Goal: Transaction & Acquisition: Purchase product/service

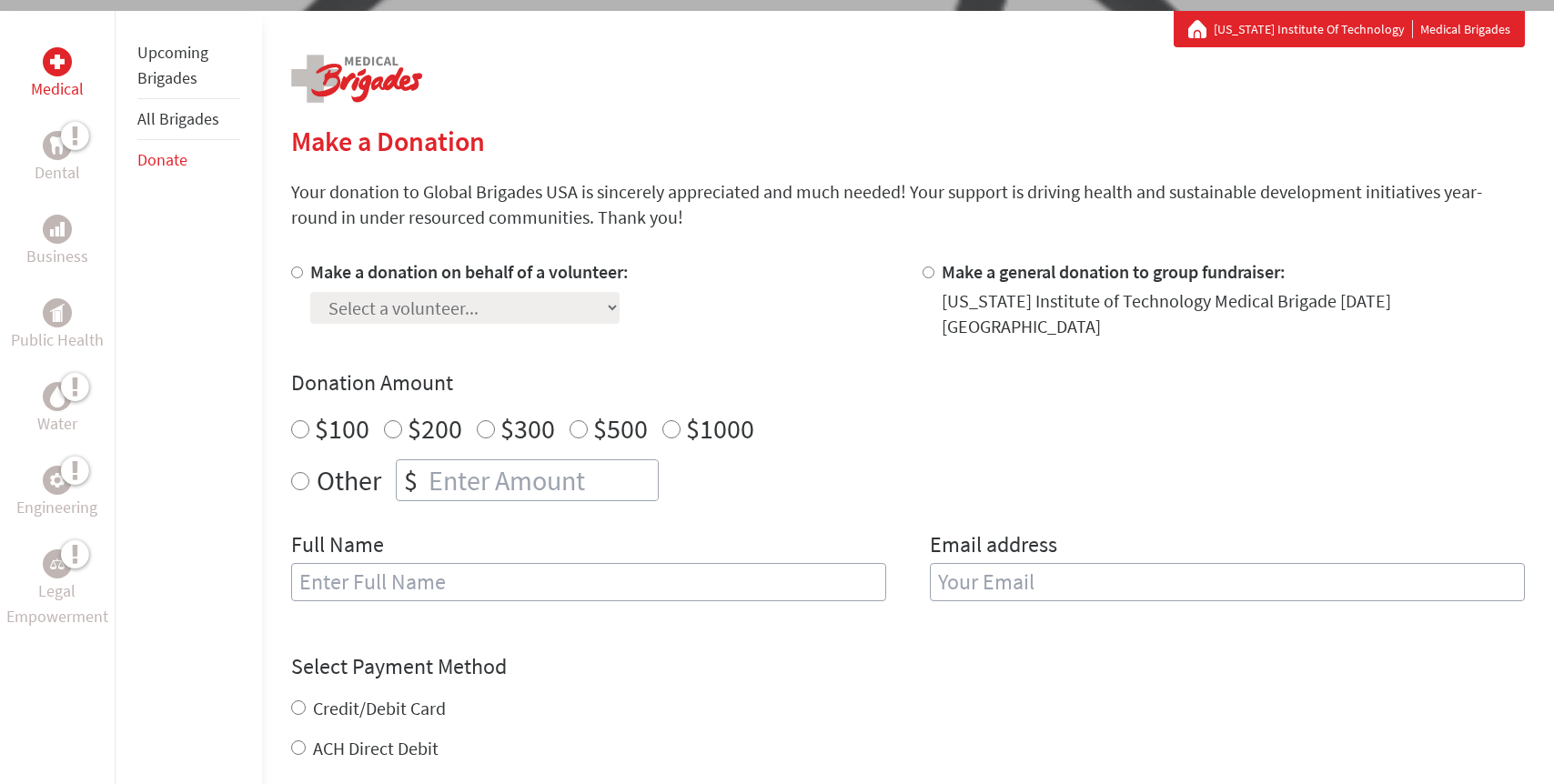
scroll to position [318, 0]
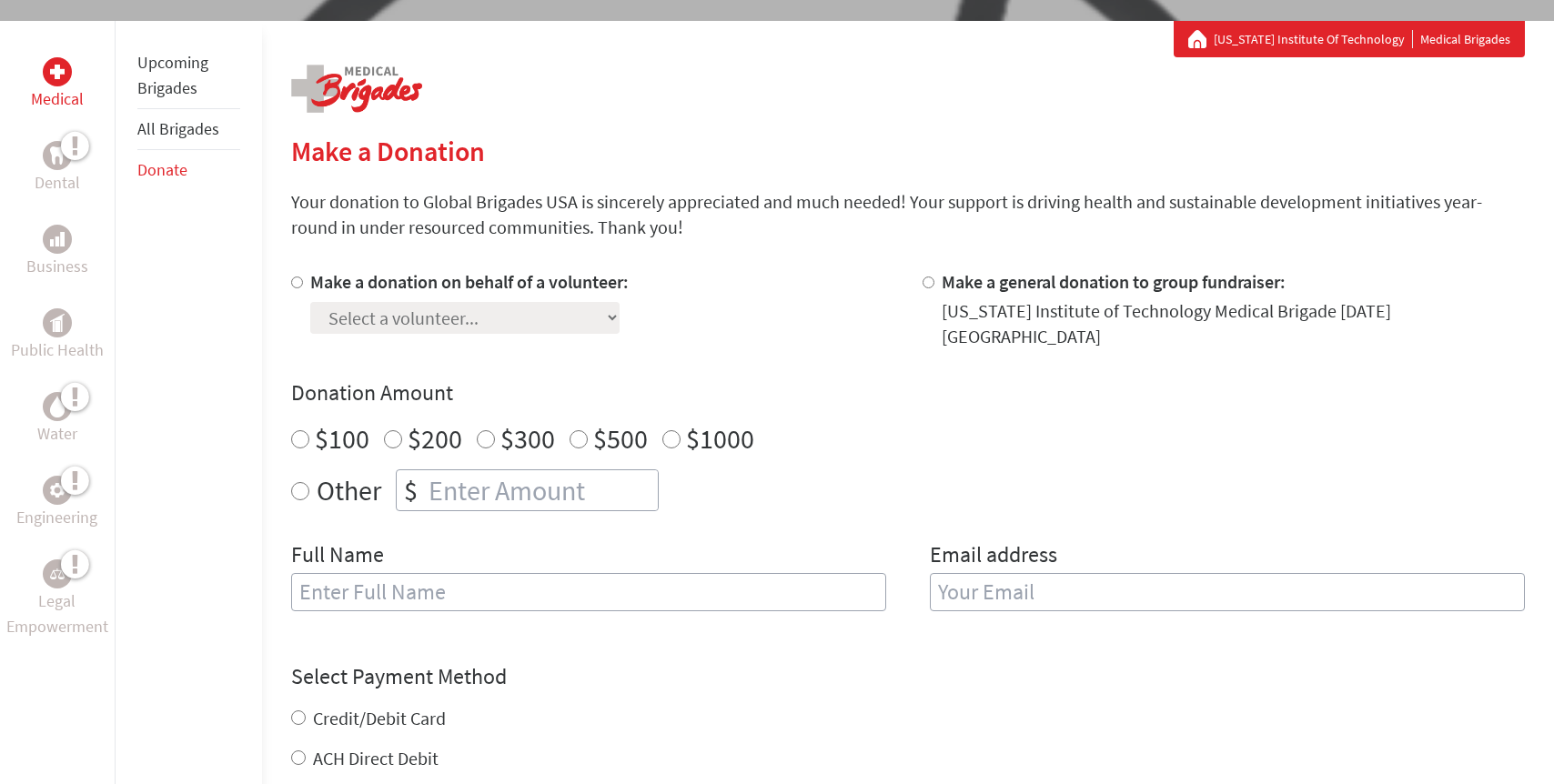
click at [298, 282] on input "Make a donation on behalf of a volunteer:" at bounding box center [297, 282] width 12 height 12
radio input "true"
click at [353, 304] on select "Select a volunteer... [PERSON_NAME] [PERSON_NAME] [PERSON_NAME] [PERSON_NAME] […" at bounding box center [465, 317] width 310 height 32
select select "9A0AC713-8CCA-11F0-9E6E-42010A400005"
click at [311, 302] on select "Select a volunteer... [PERSON_NAME] [PERSON_NAME] [PERSON_NAME] [PERSON_NAME] […" at bounding box center [465, 317] width 310 height 32
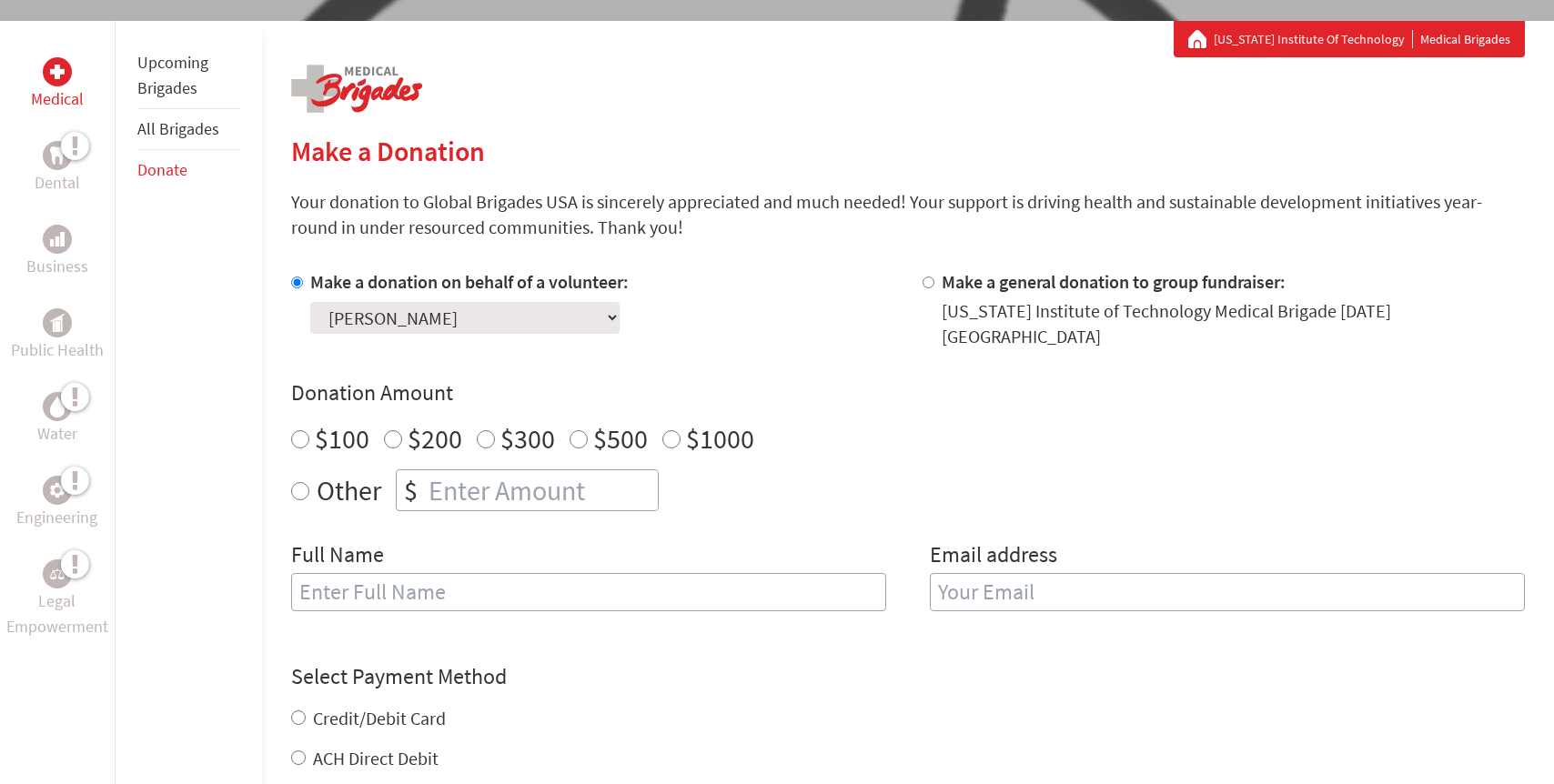
radio input "true"
click at [450, 471] on input "number" at bounding box center [542, 490] width 233 height 40
type input "125"
click at [537, 580] on input "text" at bounding box center [588, 592] width 595 height 38
type input "[PERSON_NAME]"
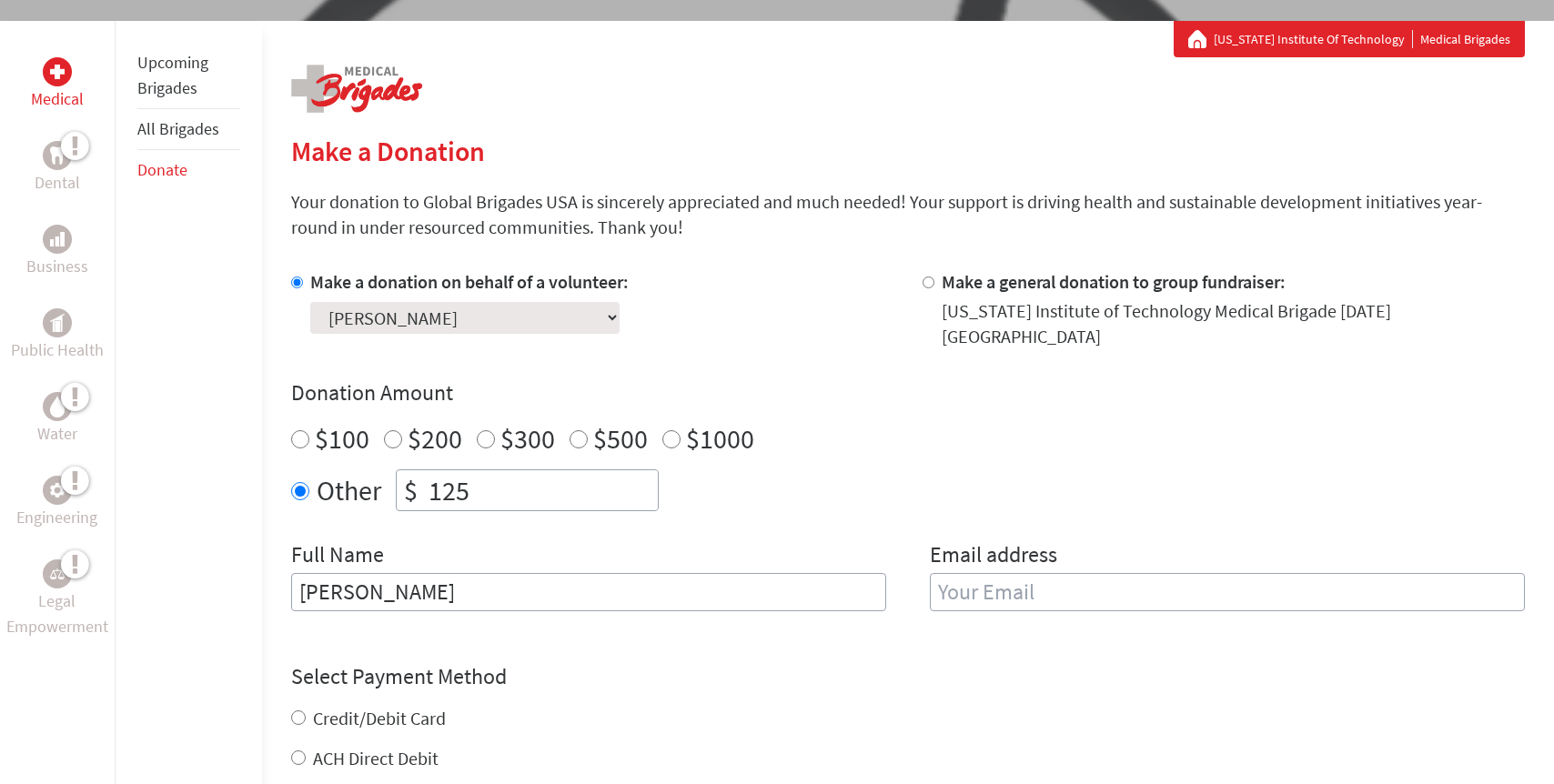
type input "[EMAIL_ADDRESS][DOMAIN_NAME]"
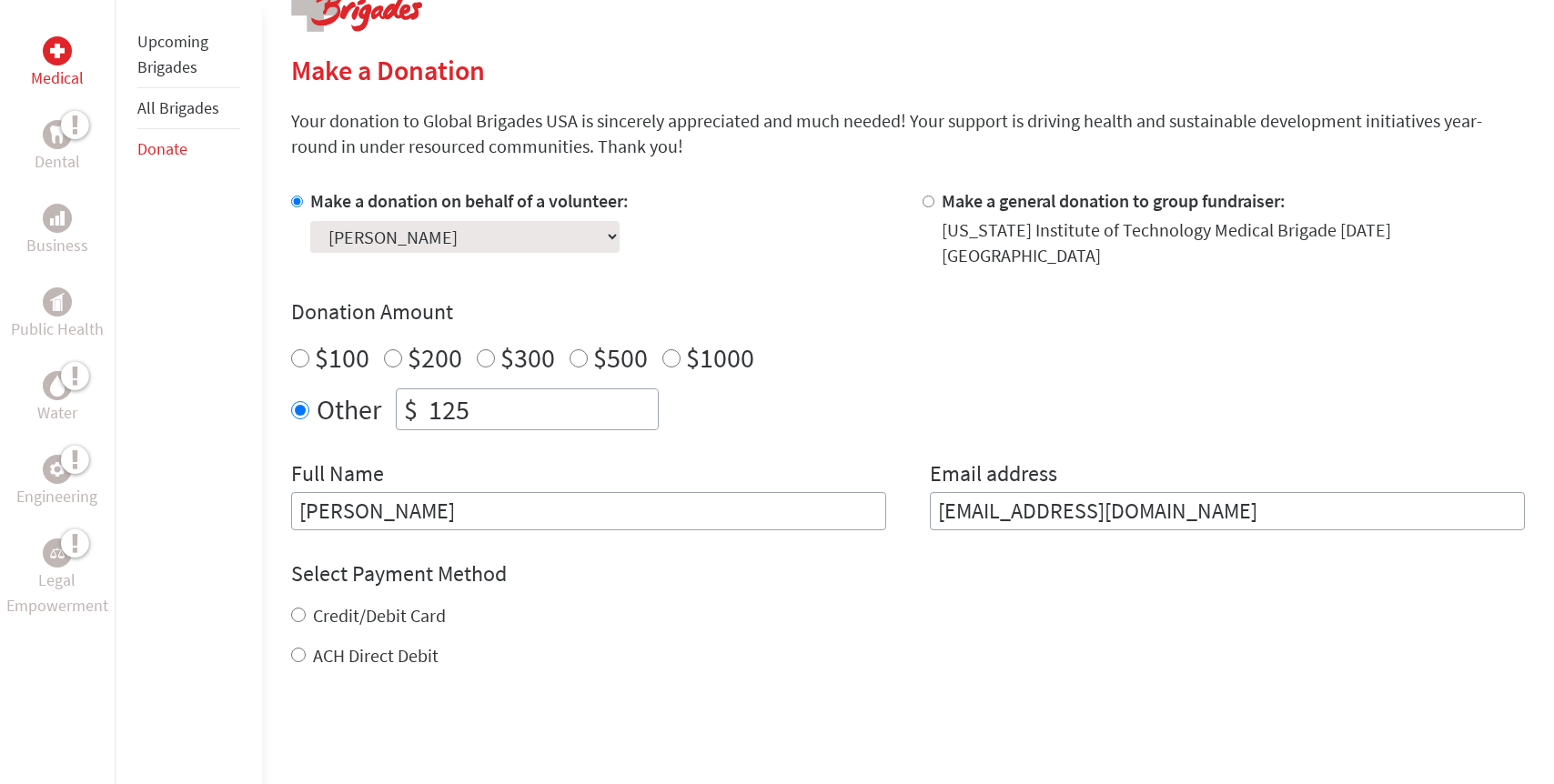
scroll to position [410, 0]
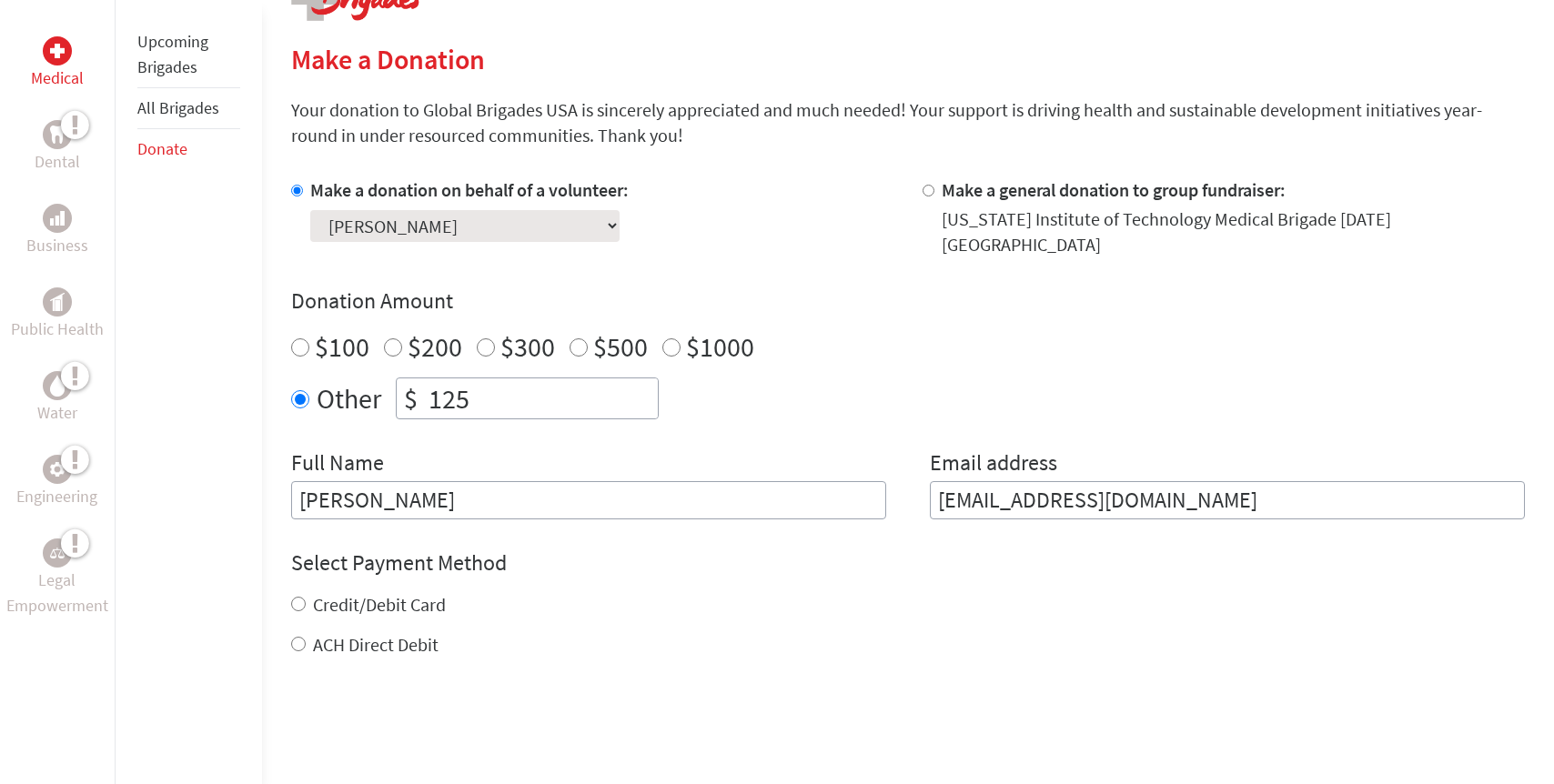
click at [547, 481] on input "[PERSON_NAME]" at bounding box center [588, 500] width 595 height 38
type input "[PERSON_NAME]"
click at [1075, 493] on input "[EMAIL_ADDRESS][DOMAIN_NAME]" at bounding box center [1227, 500] width 595 height 38
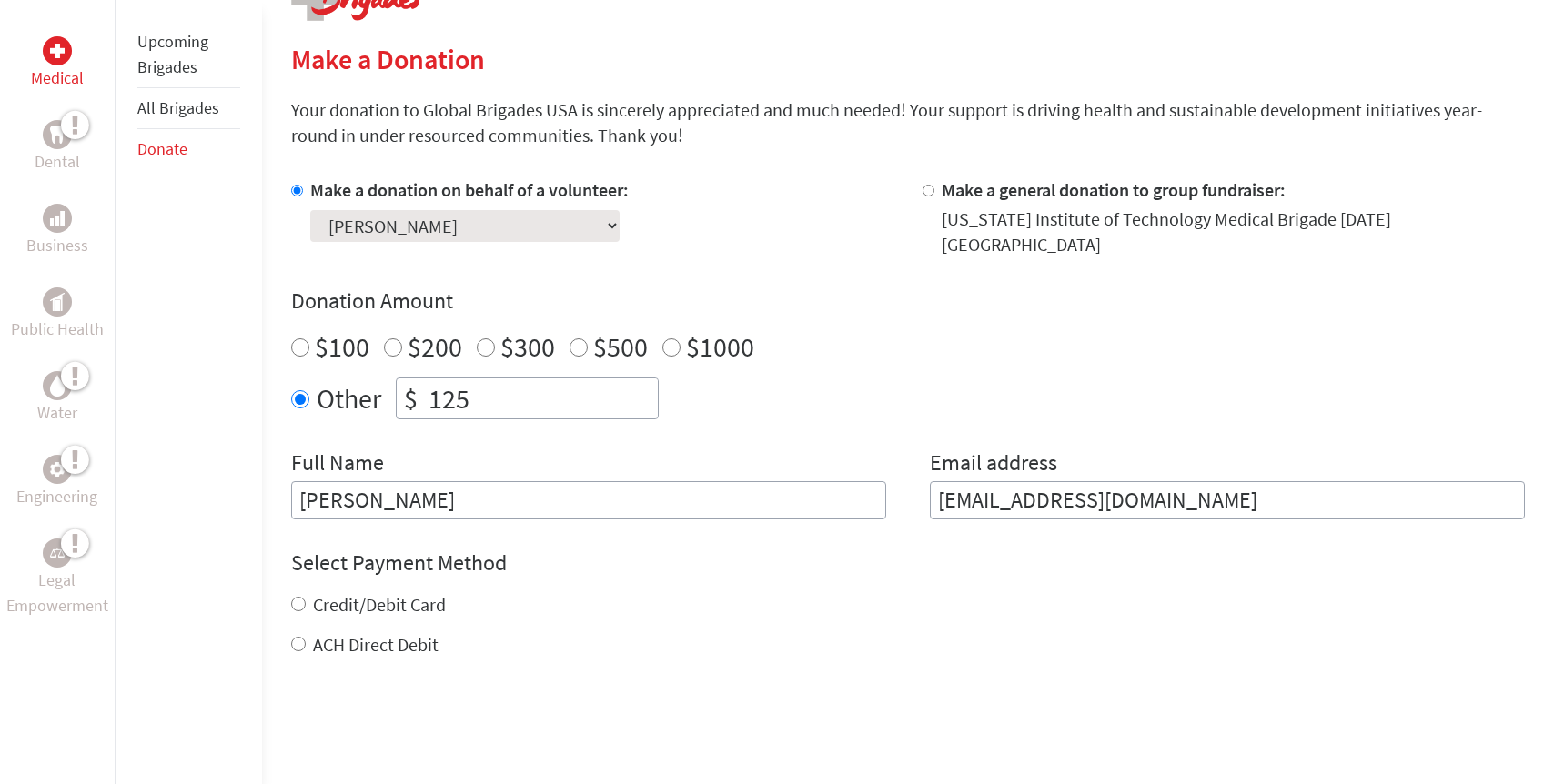
click at [1075, 493] on input "[EMAIL_ADDRESS][DOMAIN_NAME]" at bounding box center [1227, 500] width 595 height 38
type input "[PERSON_NAME][EMAIL_ADDRESS][PERSON_NAME][DOMAIN_NAME]"
click at [345, 593] on label "Credit/Debit Card" at bounding box center [379, 604] width 133 height 22
click at [306, 597] on input "Credit/Debit Card" at bounding box center [298, 604] width 15 height 15
radio input "true"
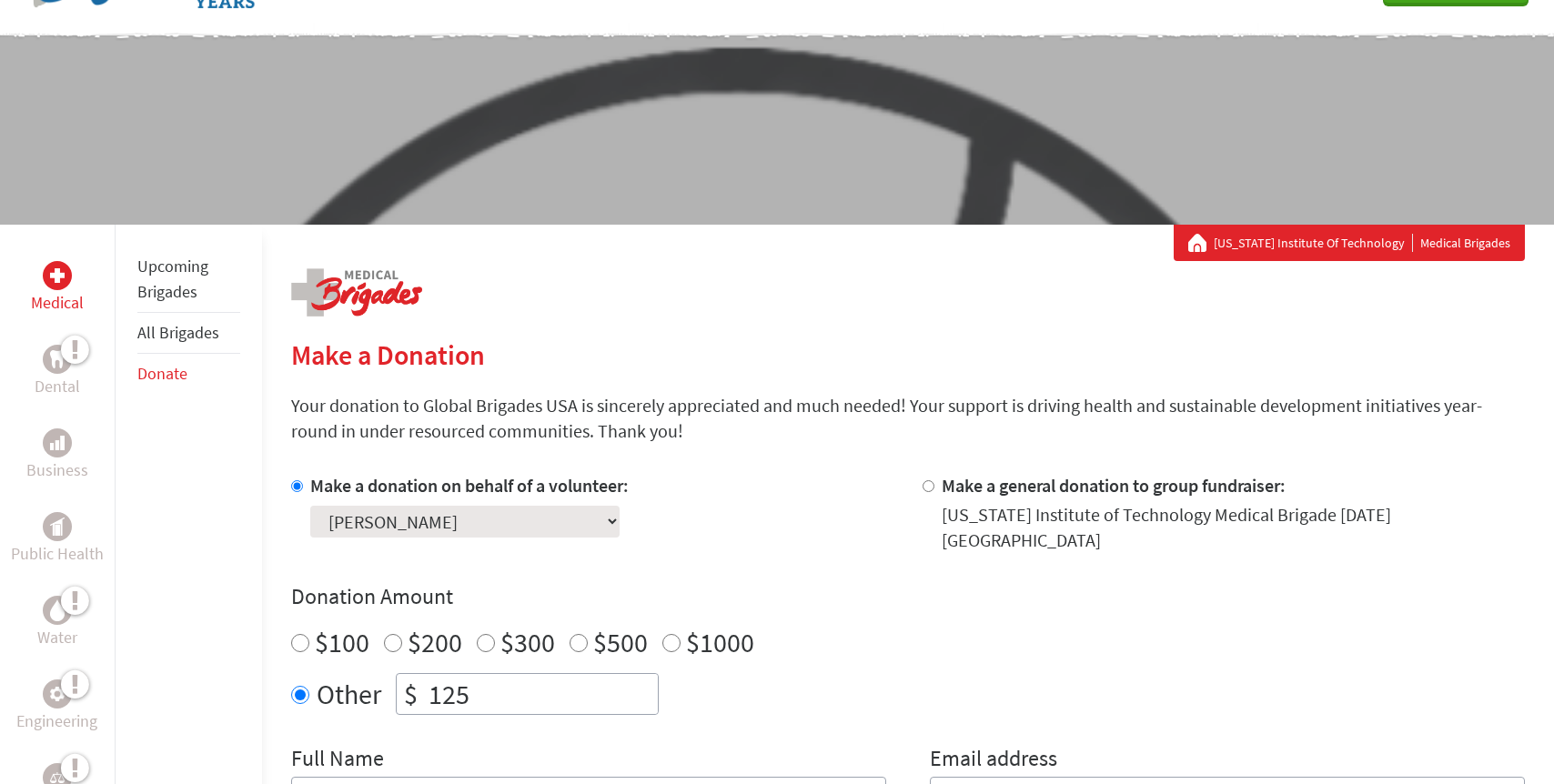
scroll to position [0, 0]
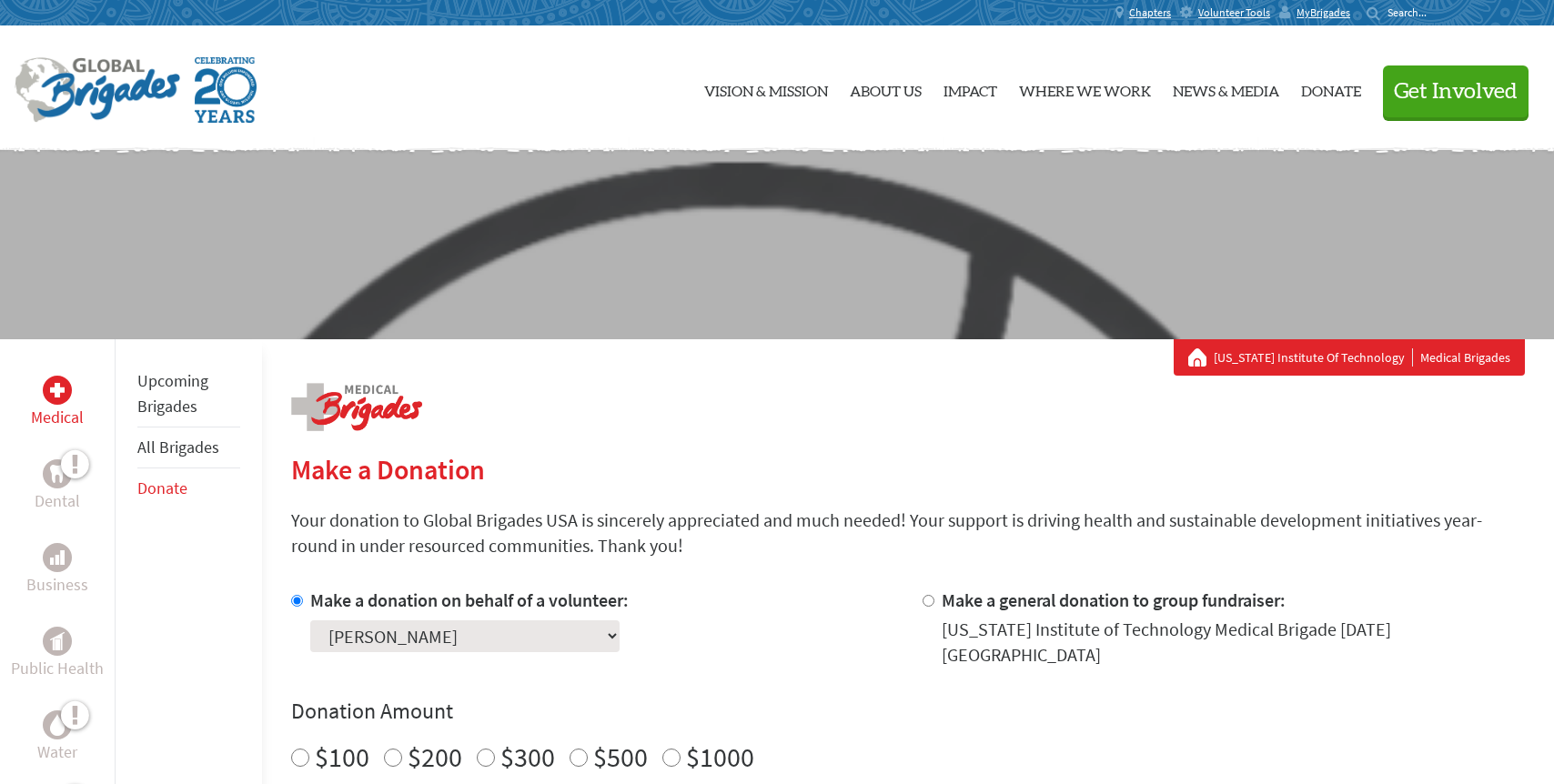
click at [151, 388] on link "Upcoming Brigades" at bounding box center [173, 394] width 71 height 47
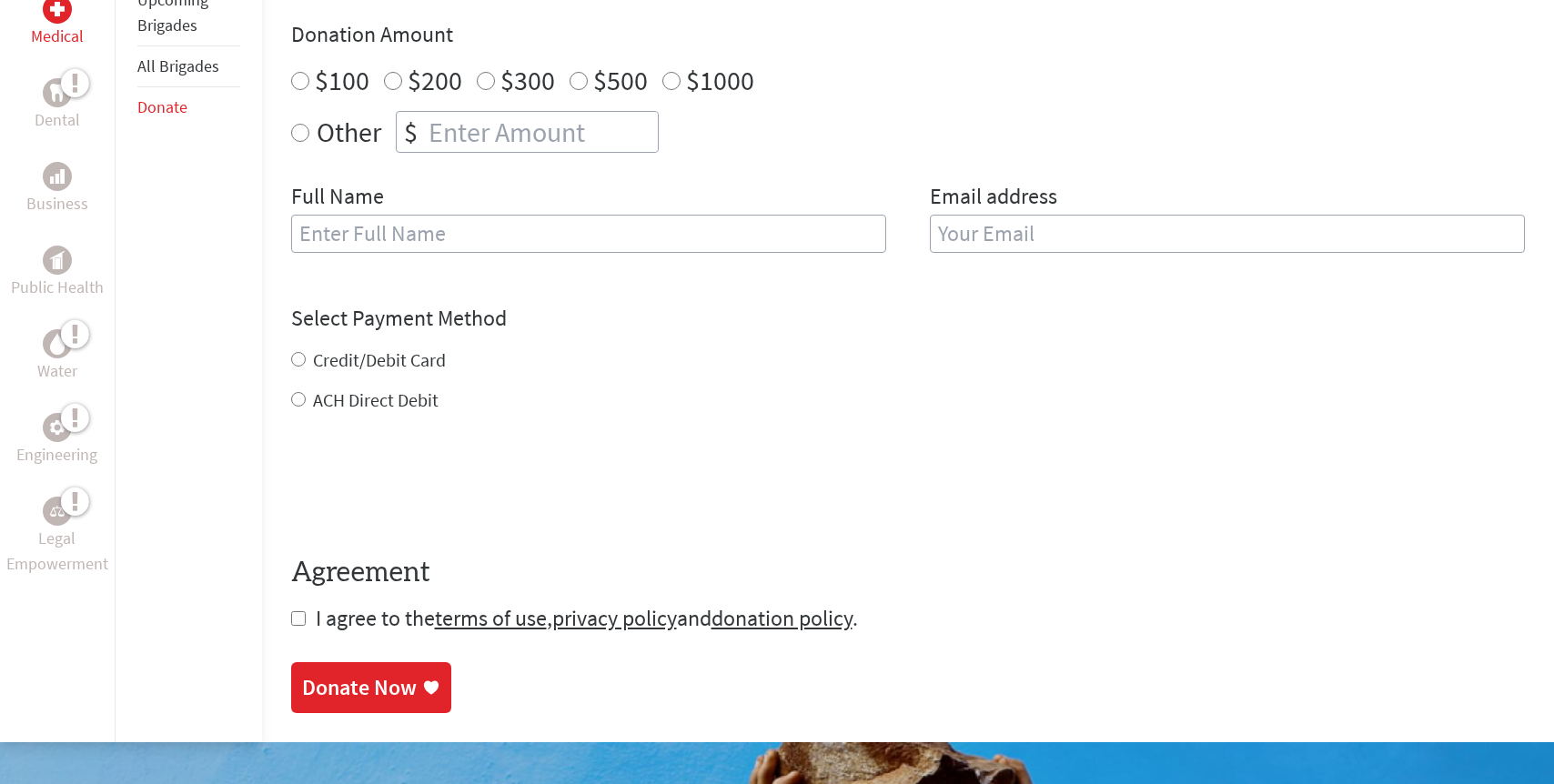
scroll to position [703, 0]
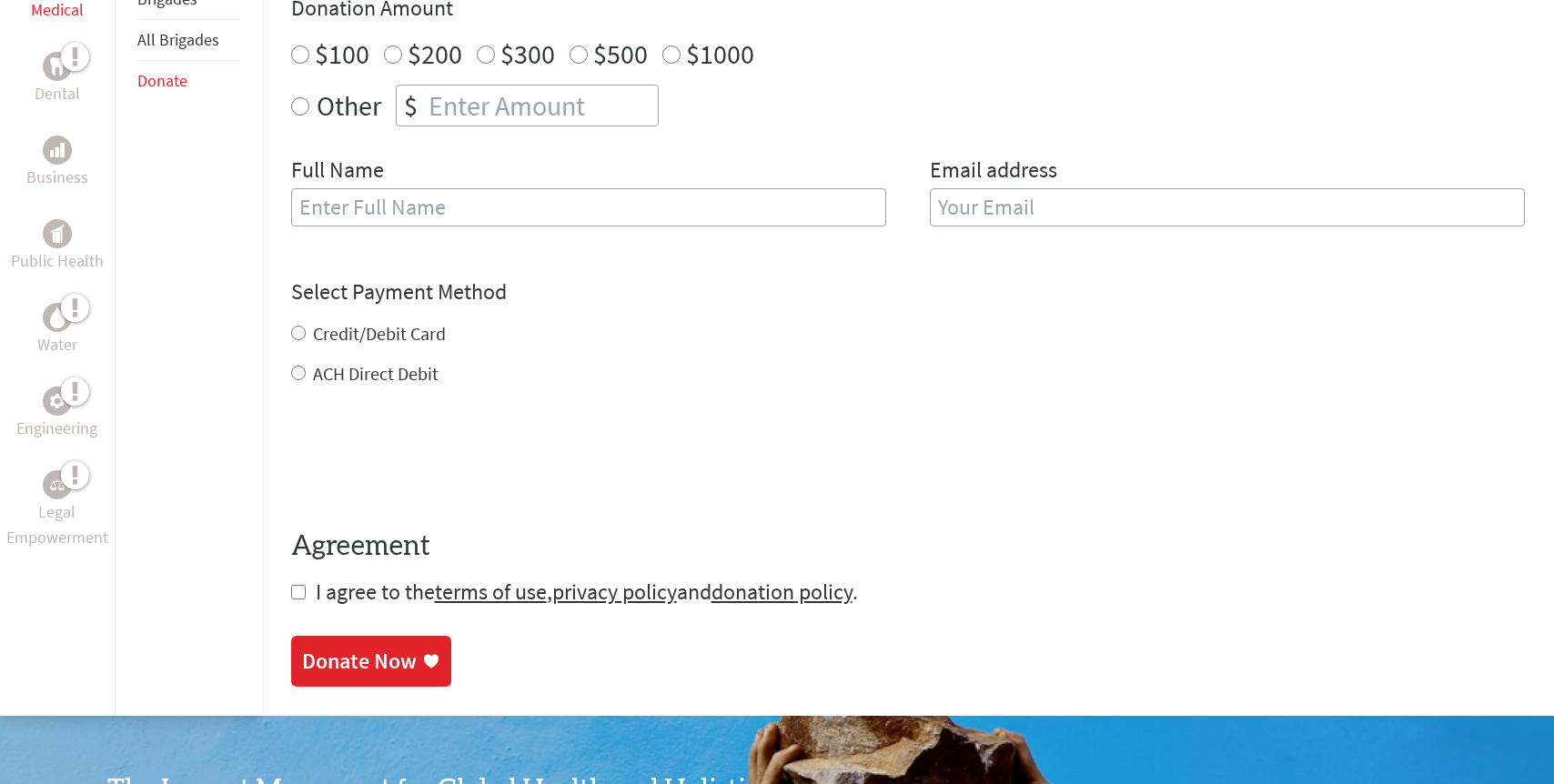
click at [668, 197] on input "text" at bounding box center [588, 207] width 595 height 38
type input "Srikanth Reddy Bollampalli"
type input "[PERSON_NAME][EMAIL_ADDRESS][PERSON_NAME][DOMAIN_NAME]"
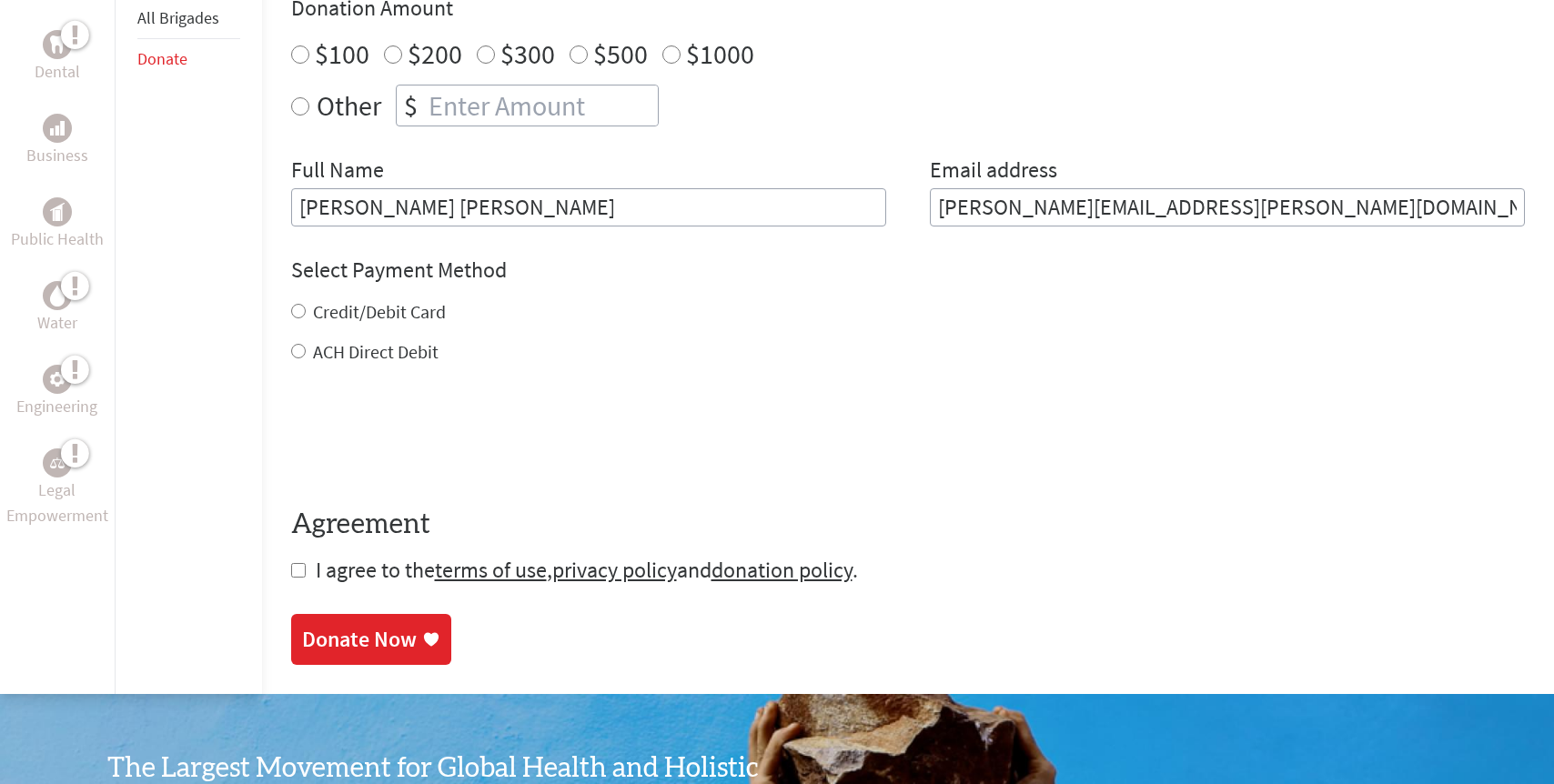
click at [320, 305] on label "Credit/Debit Card" at bounding box center [379, 310] width 133 height 22
click at [306, 305] on input "Credit/Debit Card" at bounding box center [298, 310] width 15 height 15
radio input "true"
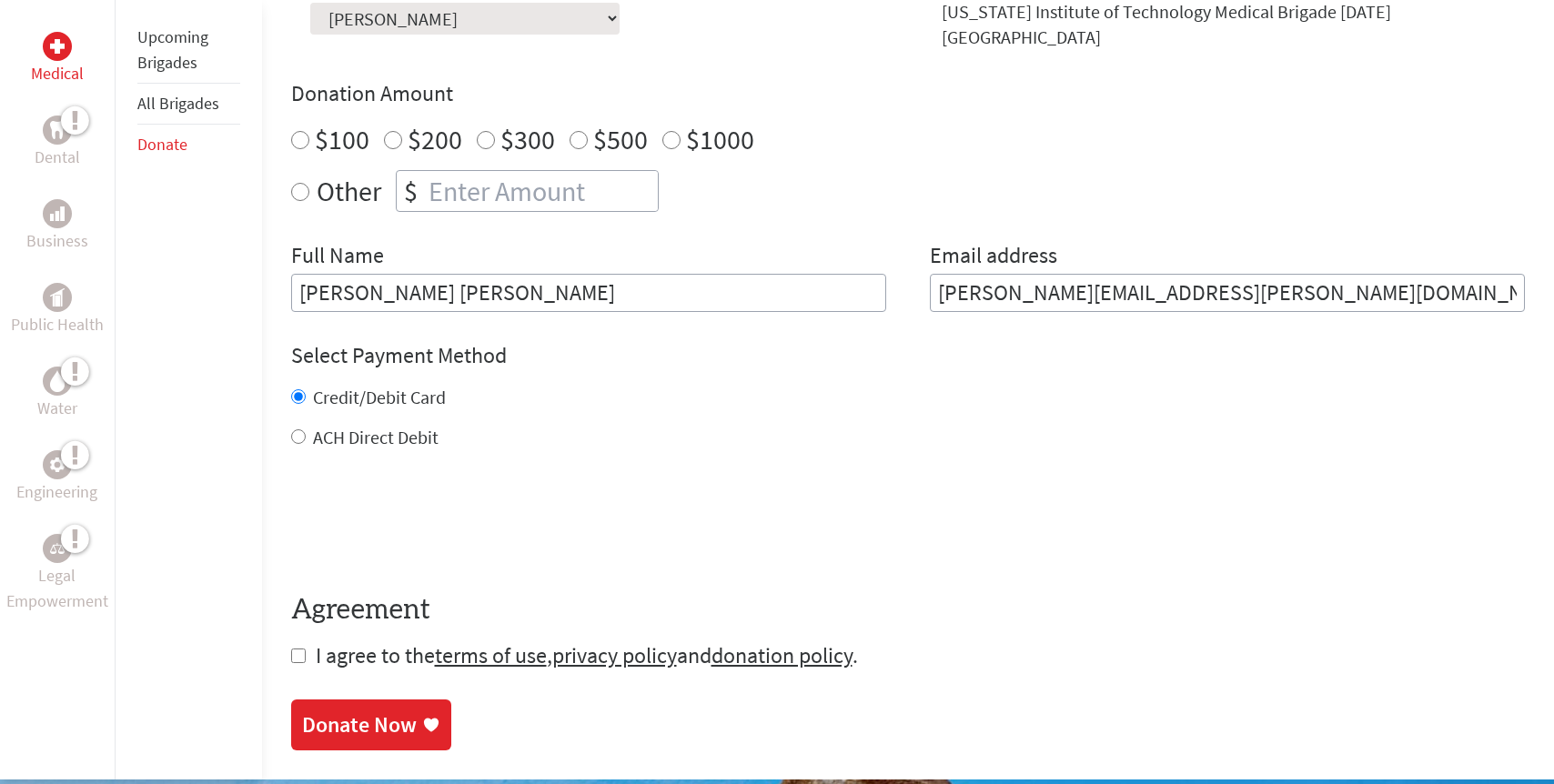
scroll to position [599, 0]
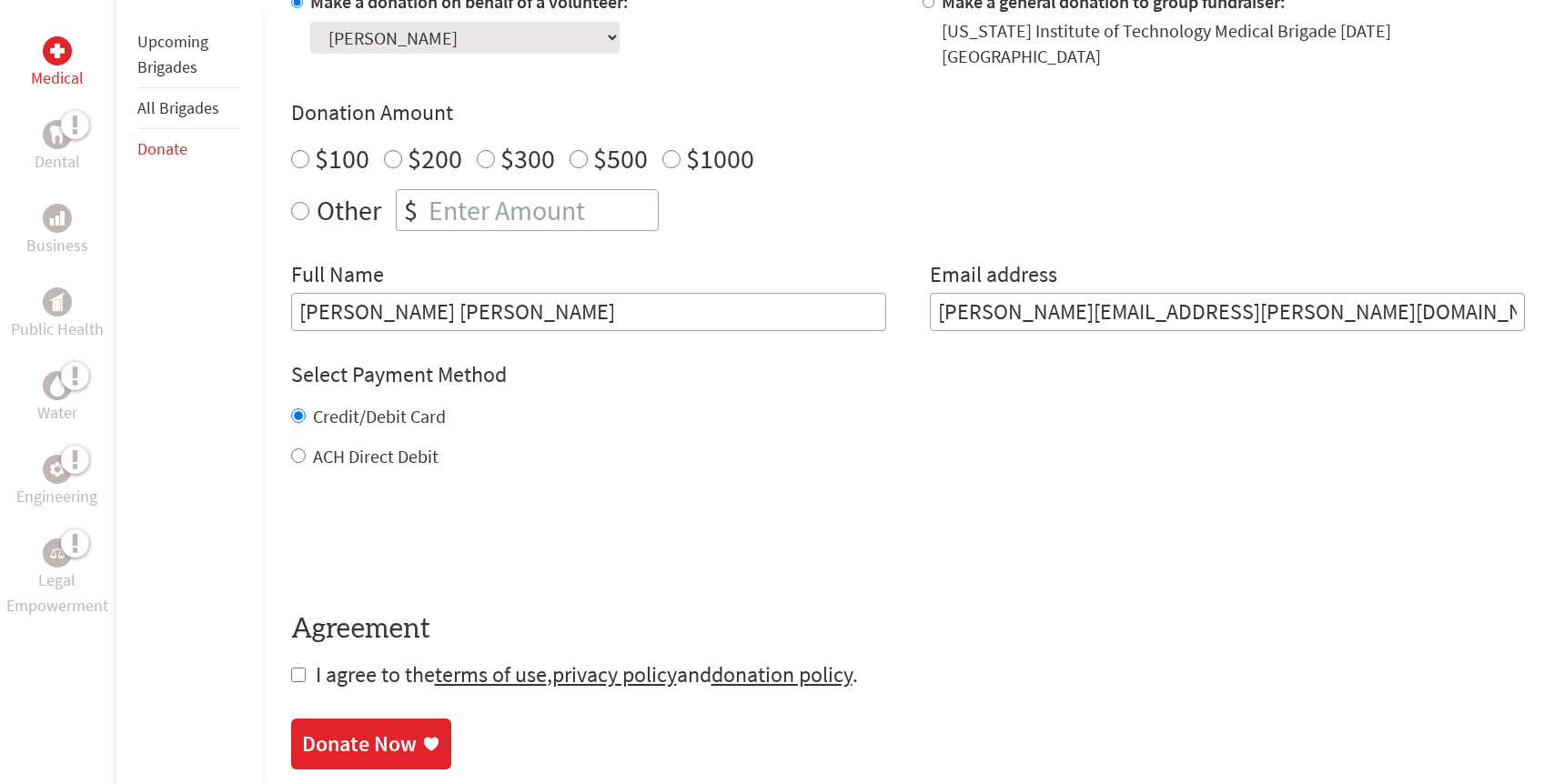
radio input "true"
click at [525, 196] on input "number" at bounding box center [542, 210] width 233 height 40
type input "125"
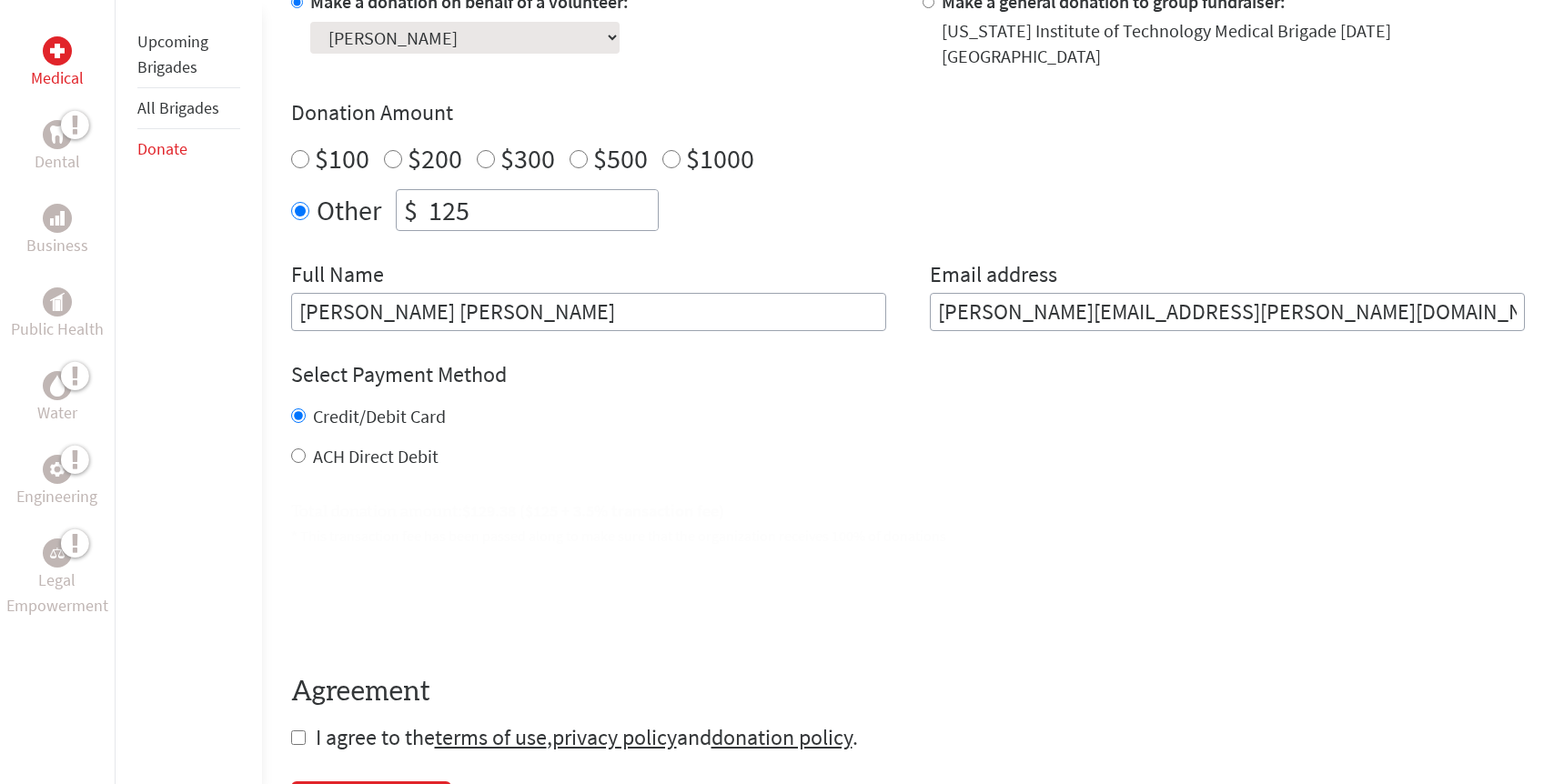
click at [1002, 458] on form "Make a donation on behalf of a volunteer: Select a volunteer... Alexandra Yuan …" at bounding box center [909, 371] width 1235 height 763
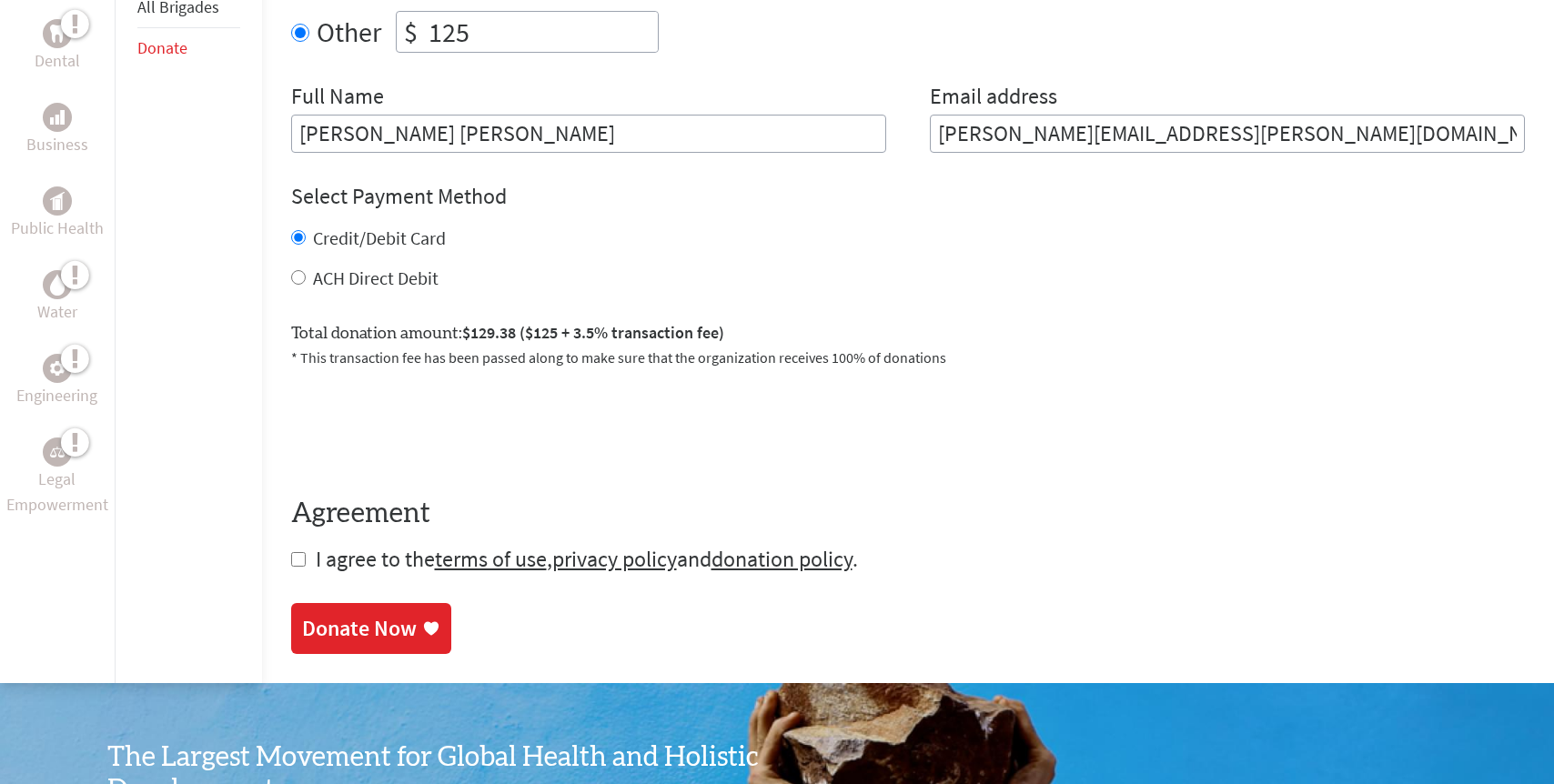
scroll to position [779, 0]
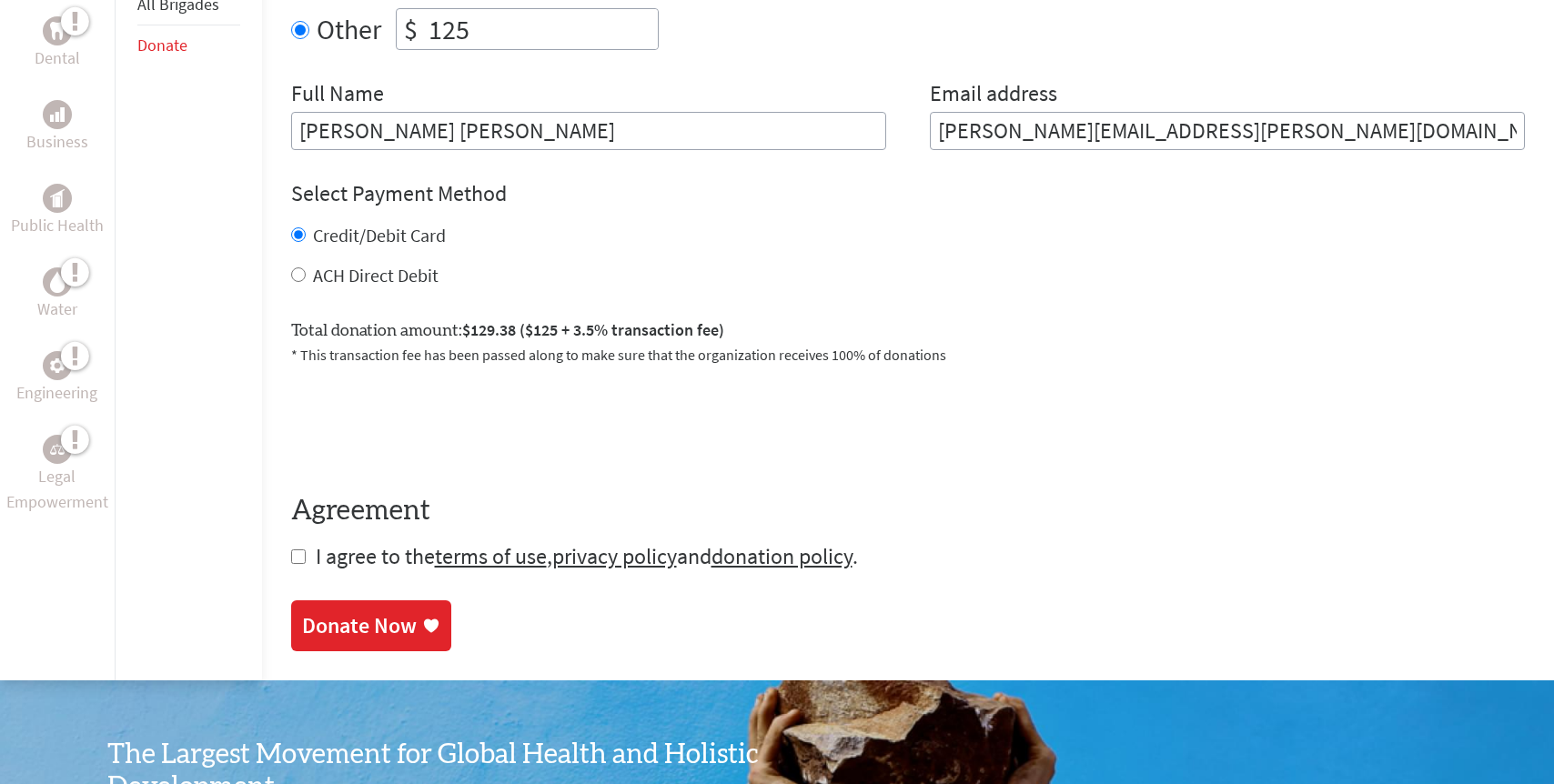
click at [300, 549] on input "checkbox" at bounding box center [298, 556] width 15 height 15
checkbox input "true"
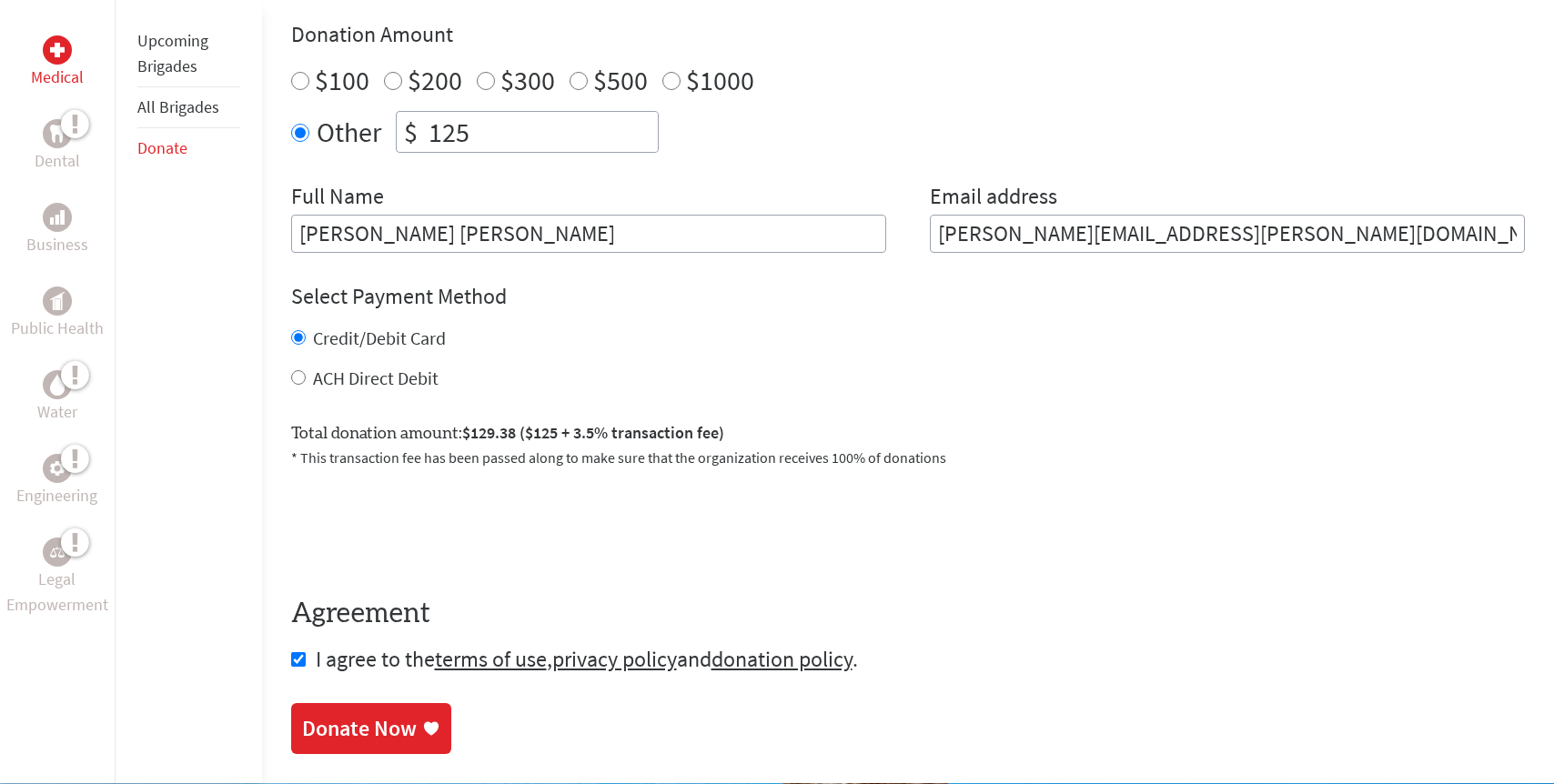
scroll to position [677, 0]
click at [367, 723] on div "Donate Now" at bounding box center [359, 730] width 115 height 29
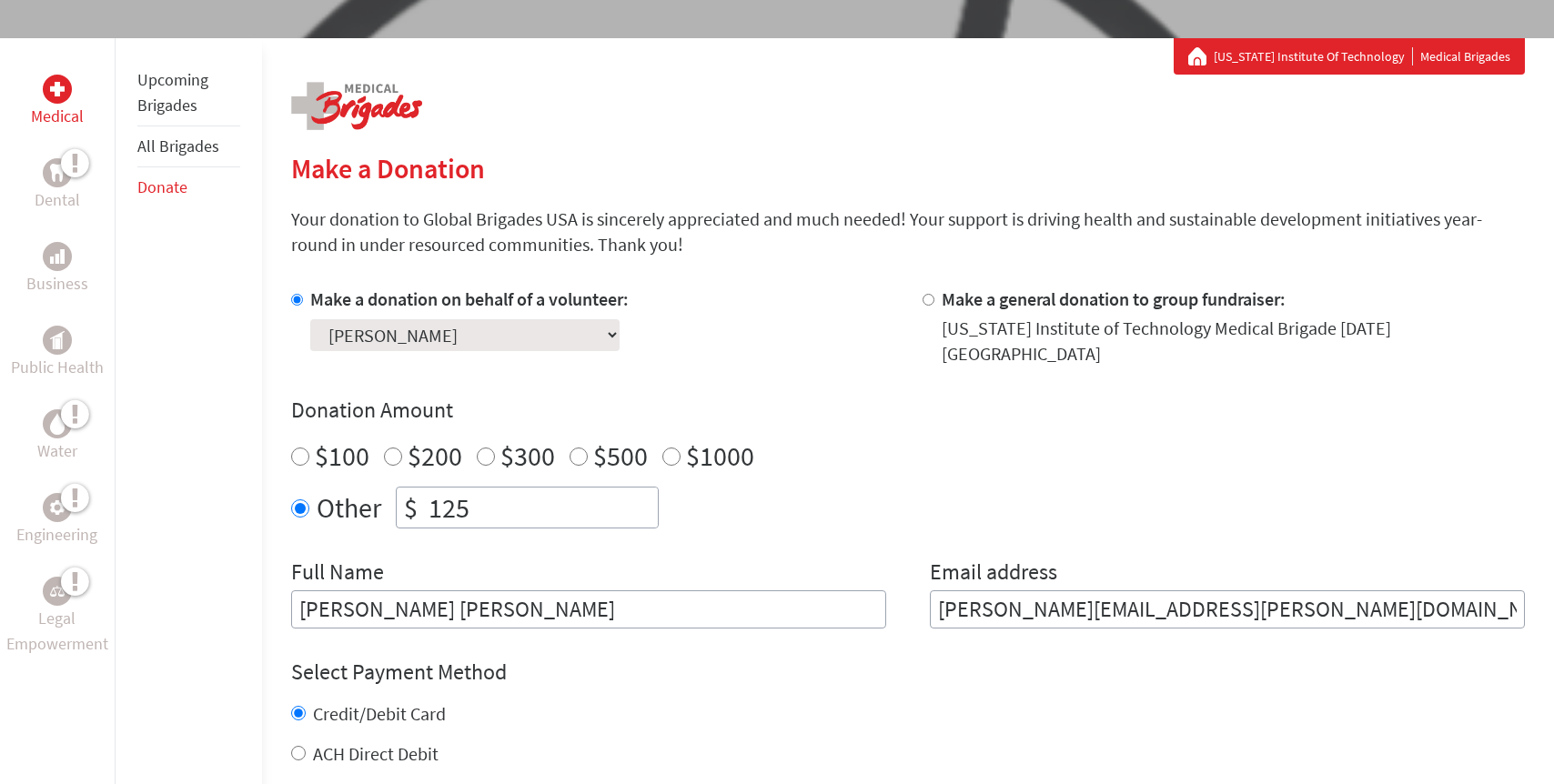
scroll to position [334, 0]
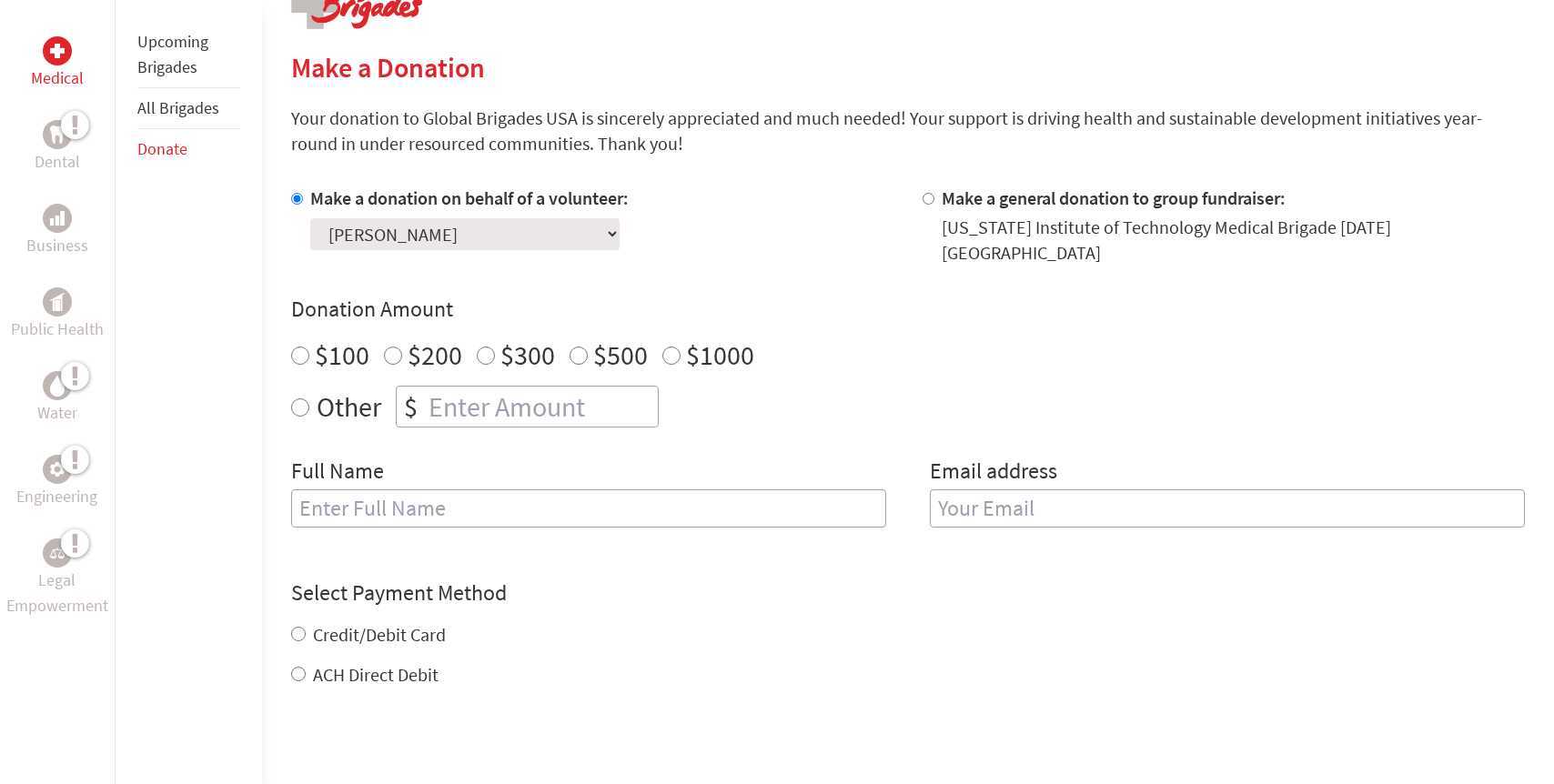
scroll to position [407, 0]
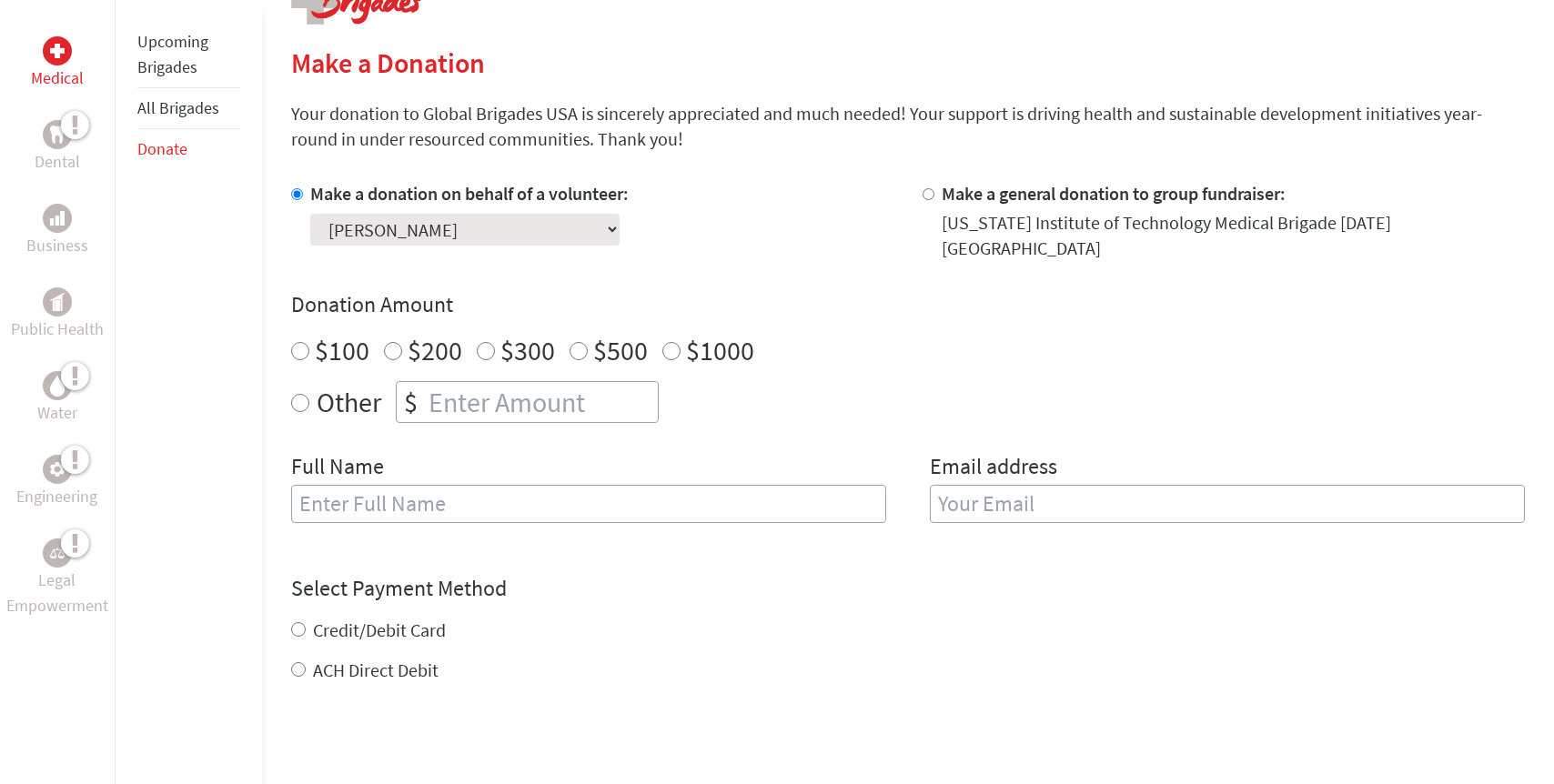
click at [301, 394] on input "Other" at bounding box center [300, 403] width 18 height 18
radio input "true"
click at [443, 388] on input "number" at bounding box center [542, 402] width 233 height 40
type input "125"
click at [819, 381] on div "Other $ 125" at bounding box center [909, 402] width 1235 height 42
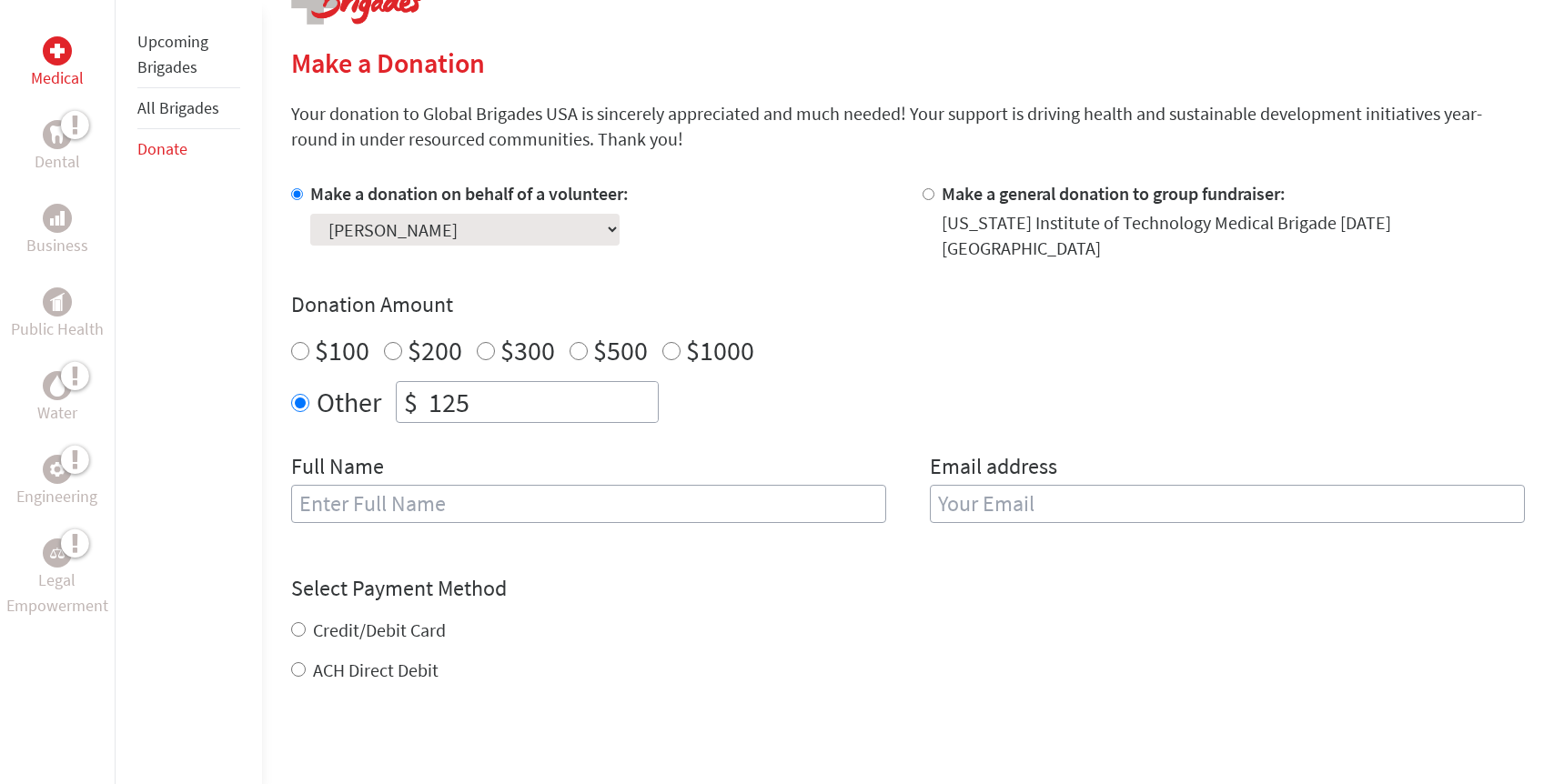
click at [679, 487] on input "text" at bounding box center [588, 504] width 595 height 38
click at [512, 506] on input "text" at bounding box center [588, 504] width 595 height 38
type input "S"
click at [399, 489] on input "Srikanth R Bollampalli" at bounding box center [588, 504] width 595 height 38
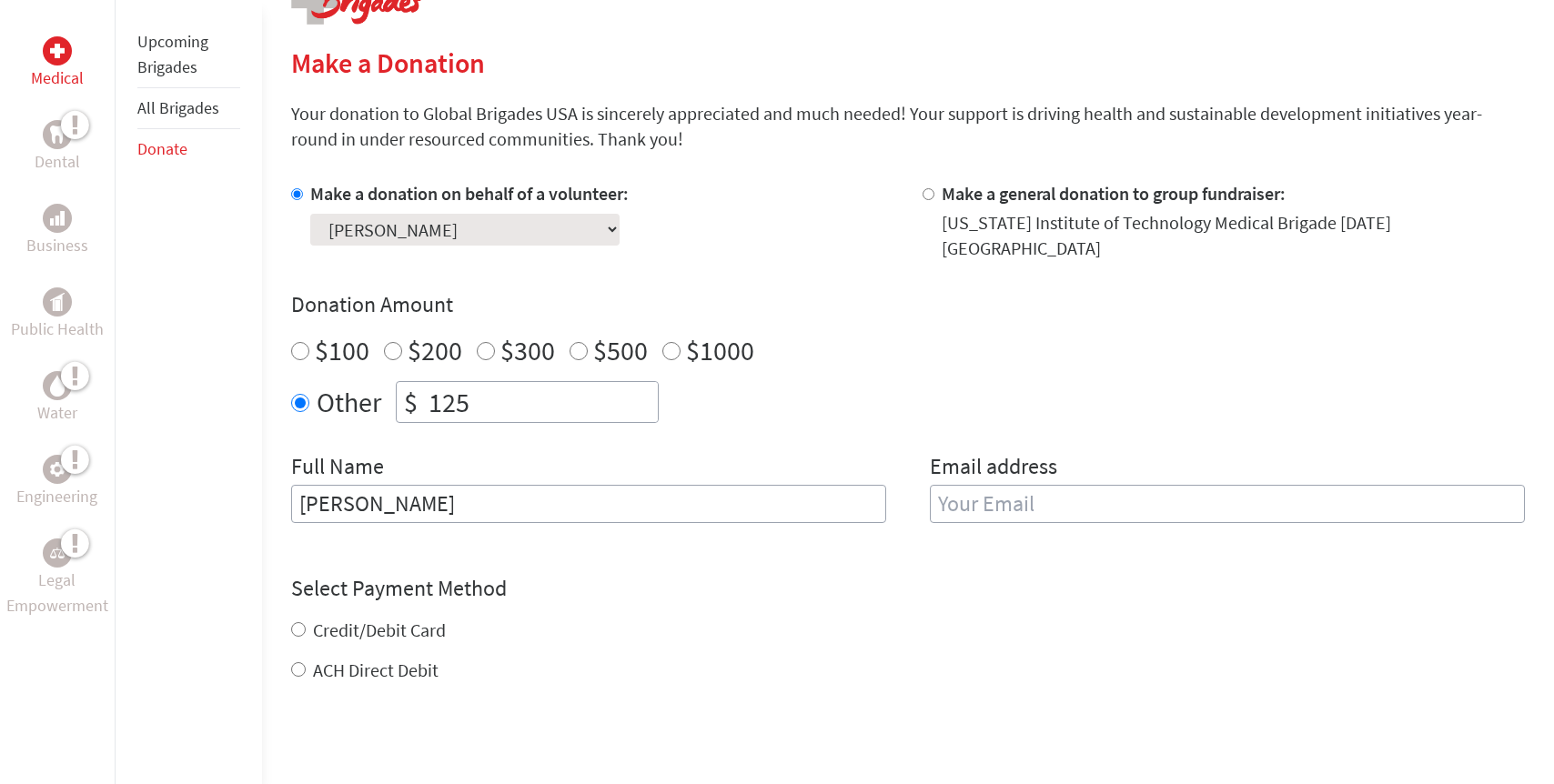
type input "[PERSON_NAME]"
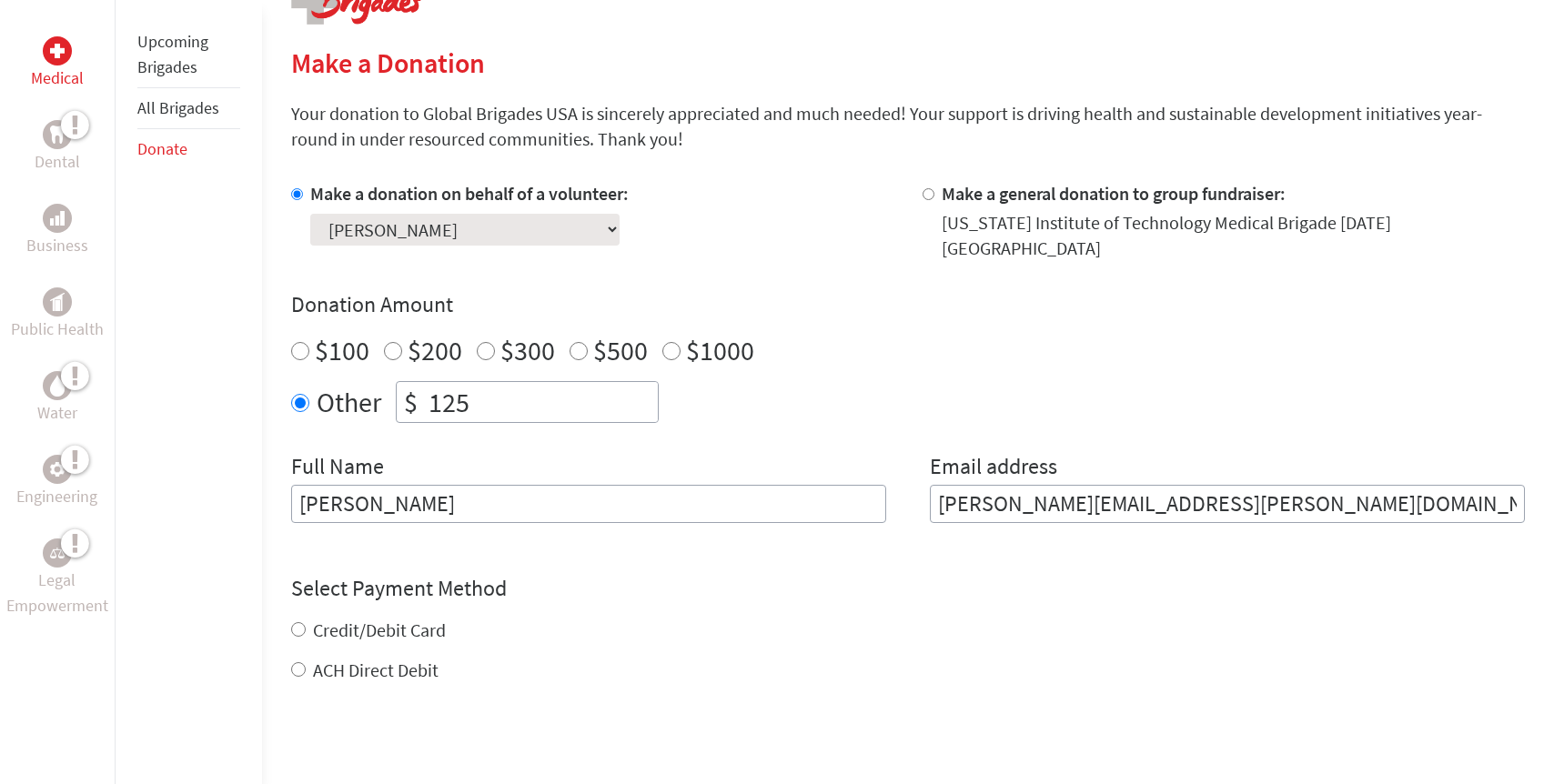
type input "srikanth.bollampalli@adp.com"
click at [298, 659] on form "Make a donation on behalf of a volunteer: Select a volunteer... Alexandra Yuan …" at bounding box center [909, 542] width 1235 height 722
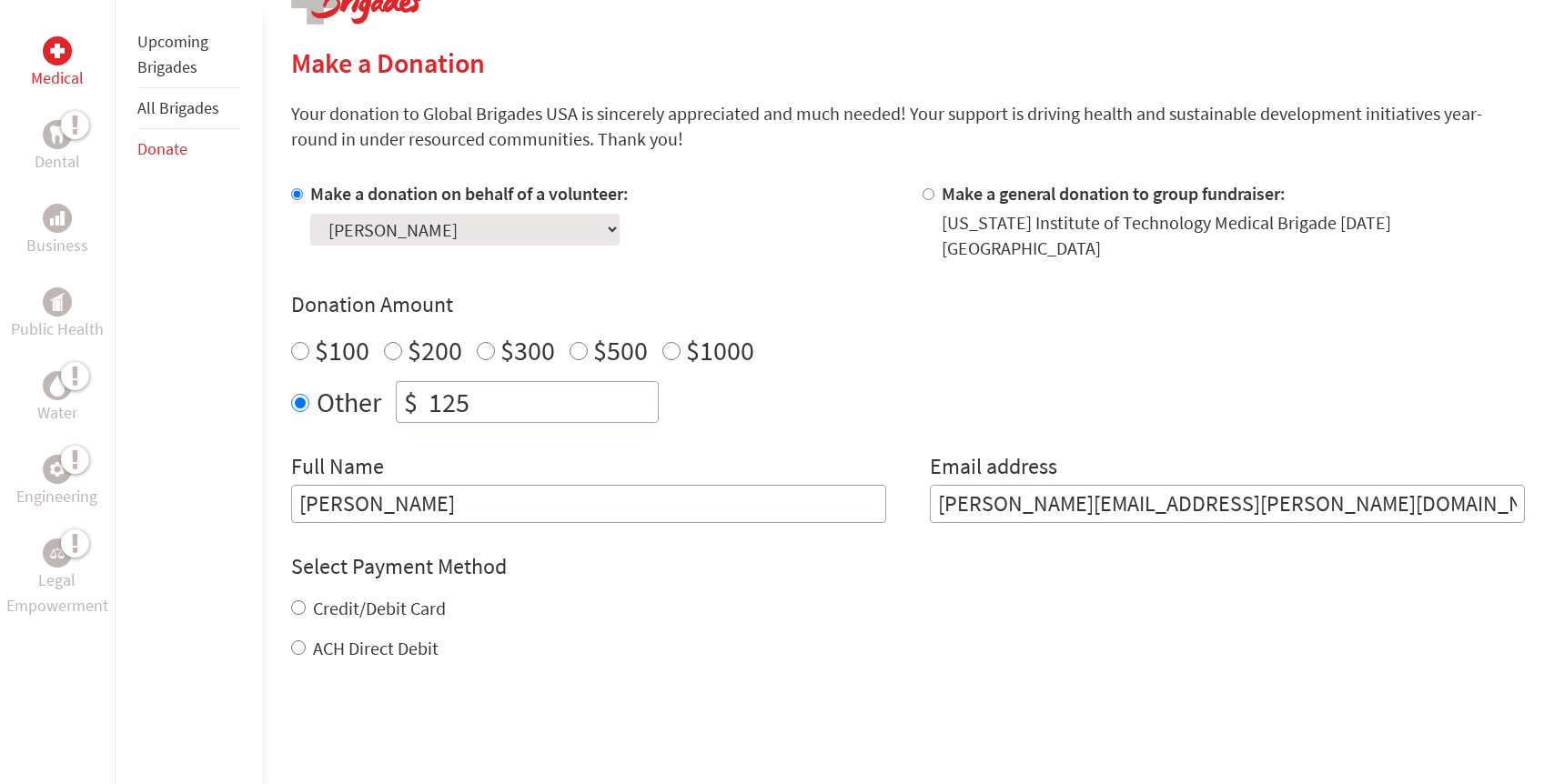
click at [298, 640] on input "ACH Direct Debit" at bounding box center [298, 647] width 15 height 15
radio input "true"
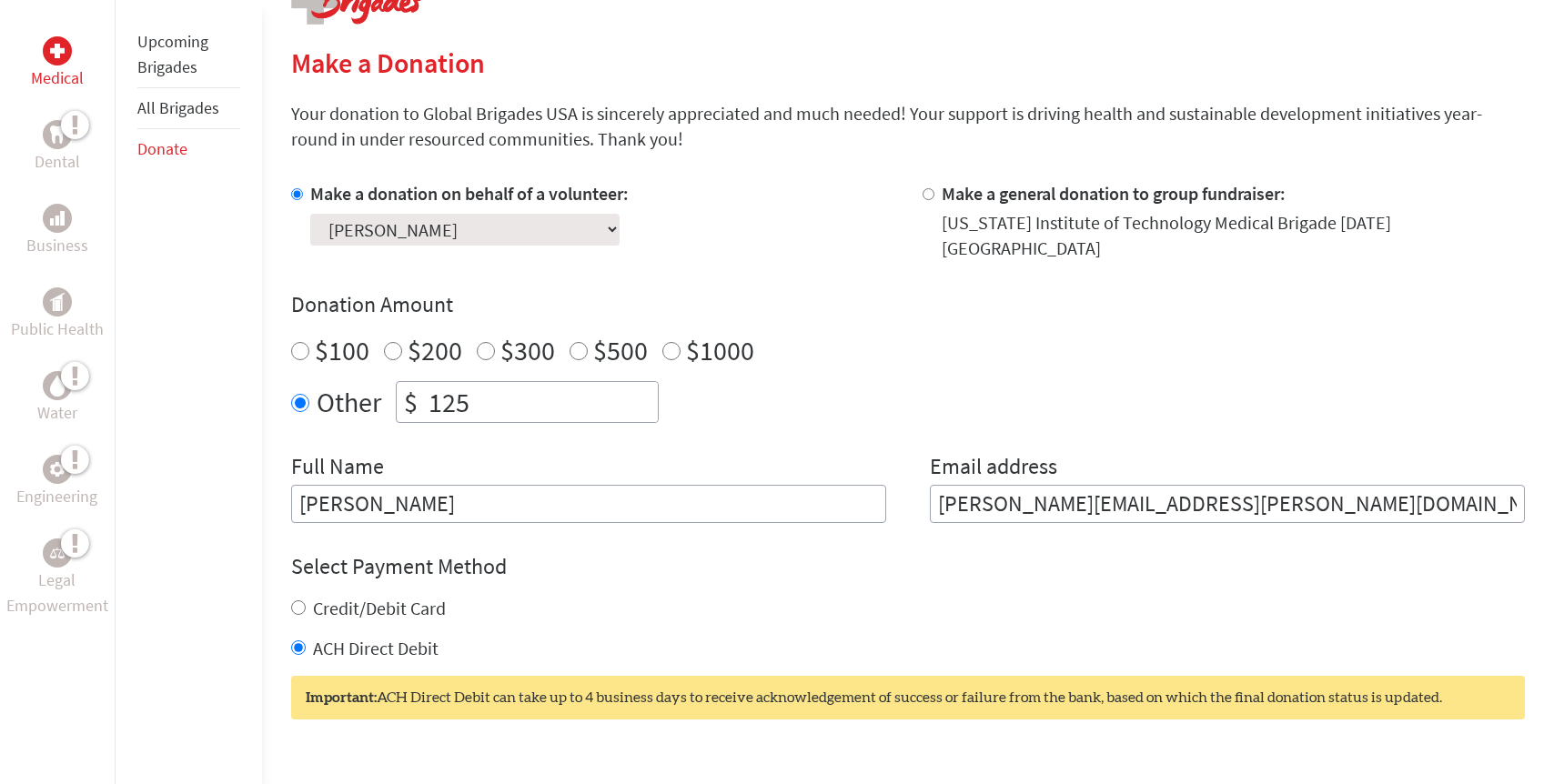
click at [299, 601] on input "Credit/Debit Card" at bounding box center [298, 607] width 15 height 15
radio input "true"
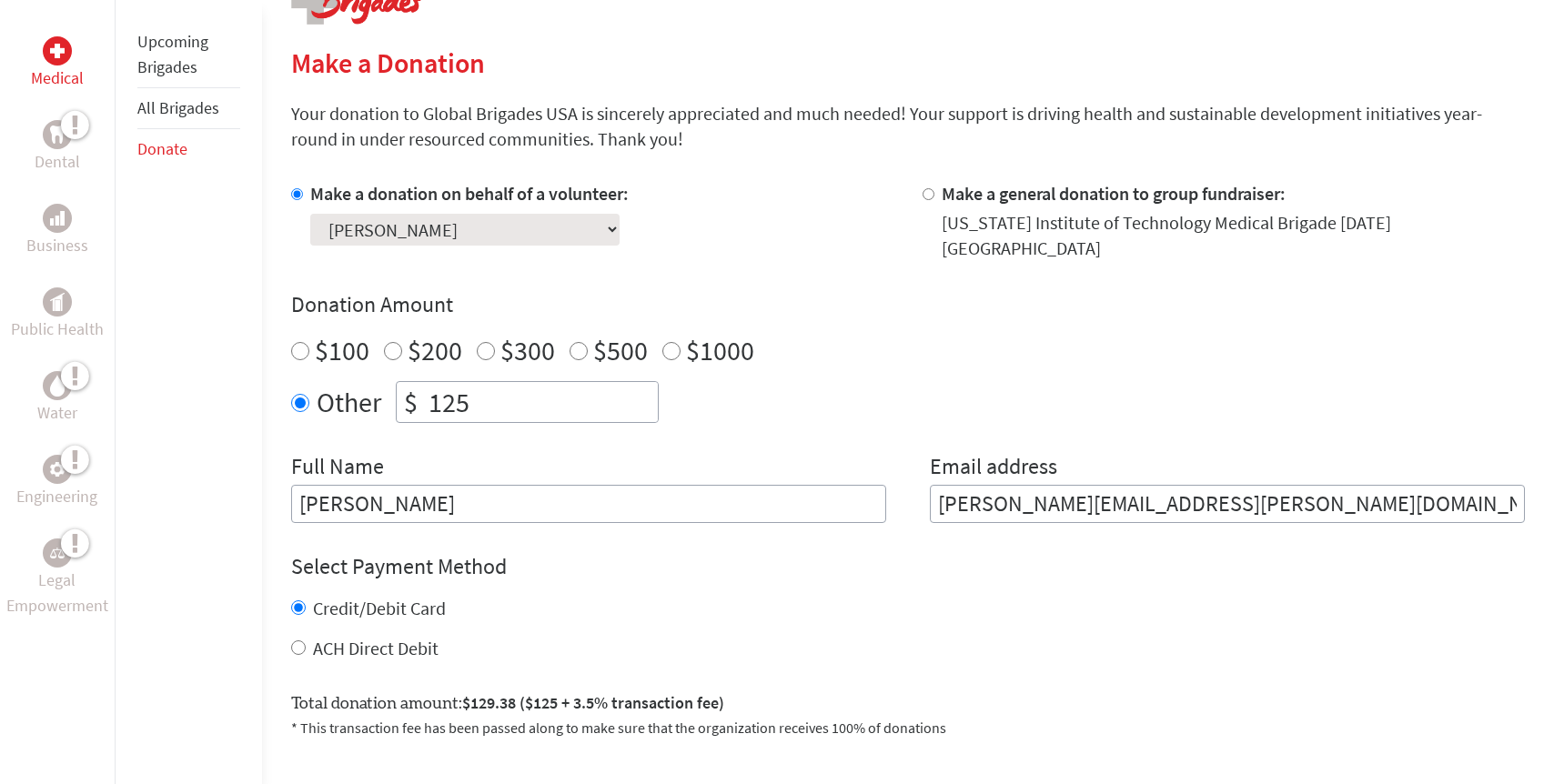
click at [405, 637] on label "ACH Direct Debit" at bounding box center [375, 647] width 125 height 22
click at [306, 640] on input "ACH Direct Debit" at bounding box center [298, 647] width 15 height 15
radio input "true"
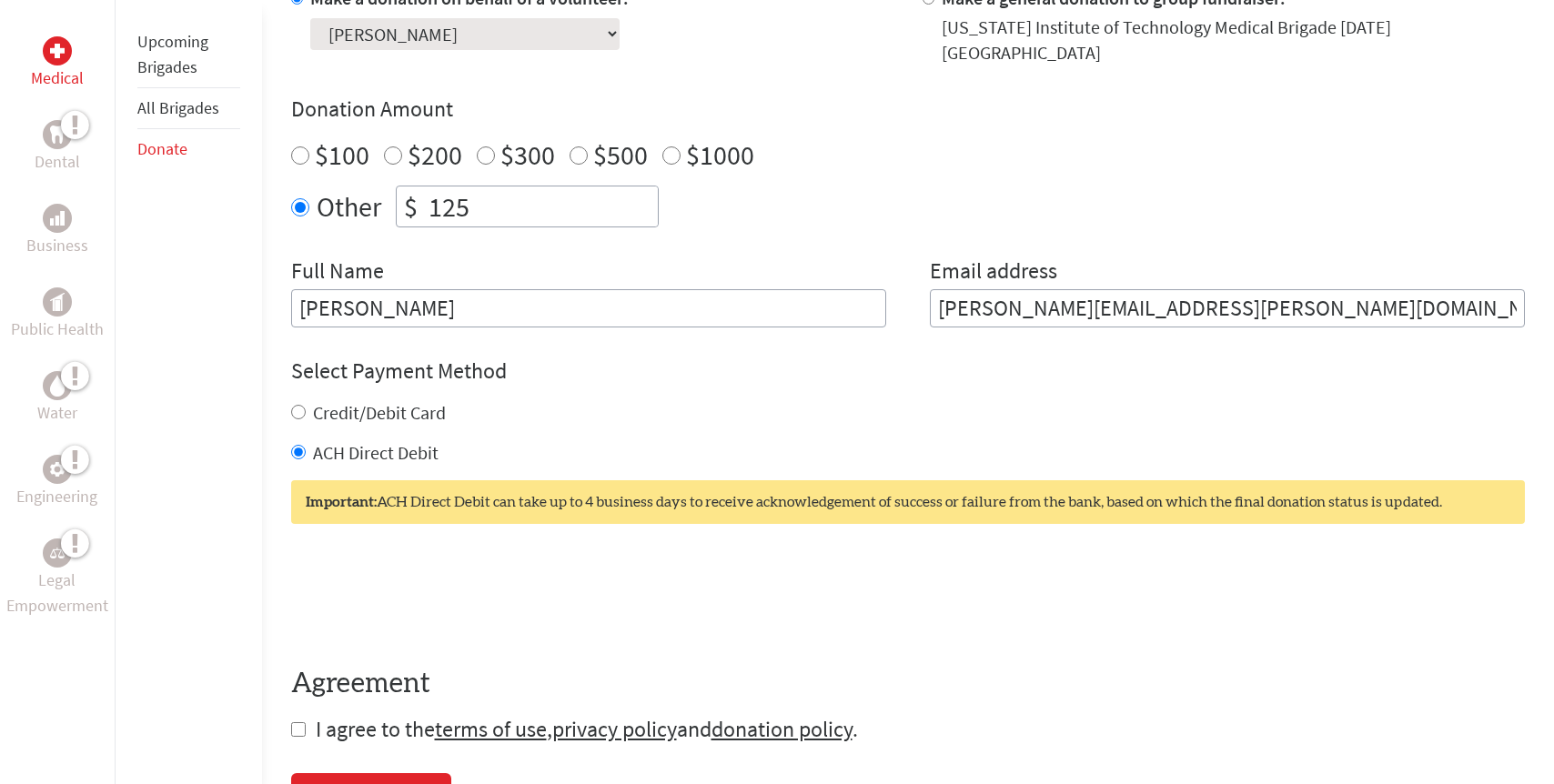
scroll to position [602, 0]
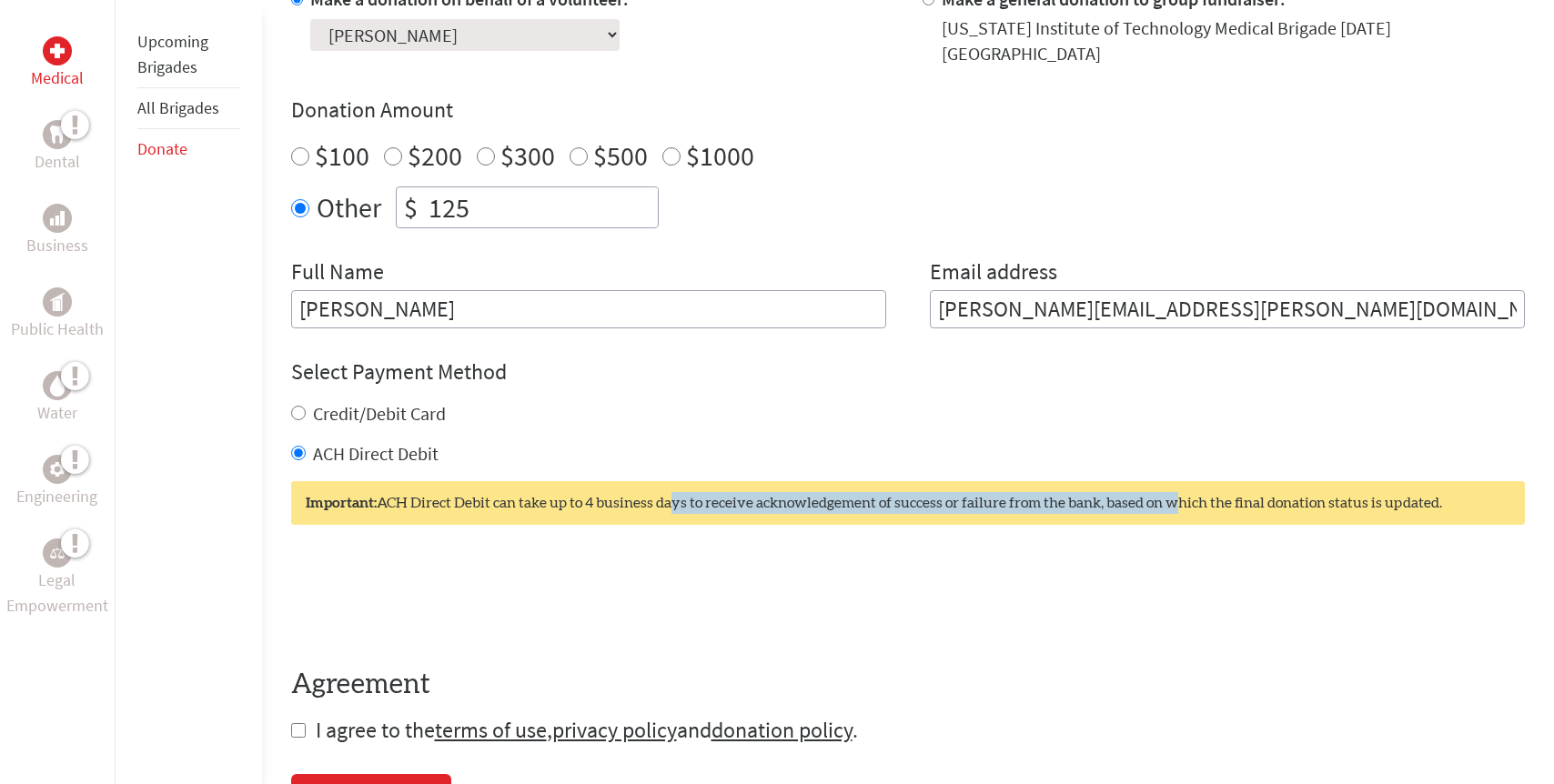
drag, startPoint x: 663, startPoint y: 490, endPoint x: 1174, endPoint y: 478, distance: 511.1
click at [1174, 481] on div "Important: ACH Direct Debit can take up to 4 business days to receive acknowled…" at bounding box center [909, 503] width 1235 height 44
click at [415, 402] on label "Credit/Debit Card" at bounding box center [379, 412] width 133 height 22
click at [306, 406] on input "Credit/Debit Card" at bounding box center [298, 412] width 15 height 15
radio input "true"
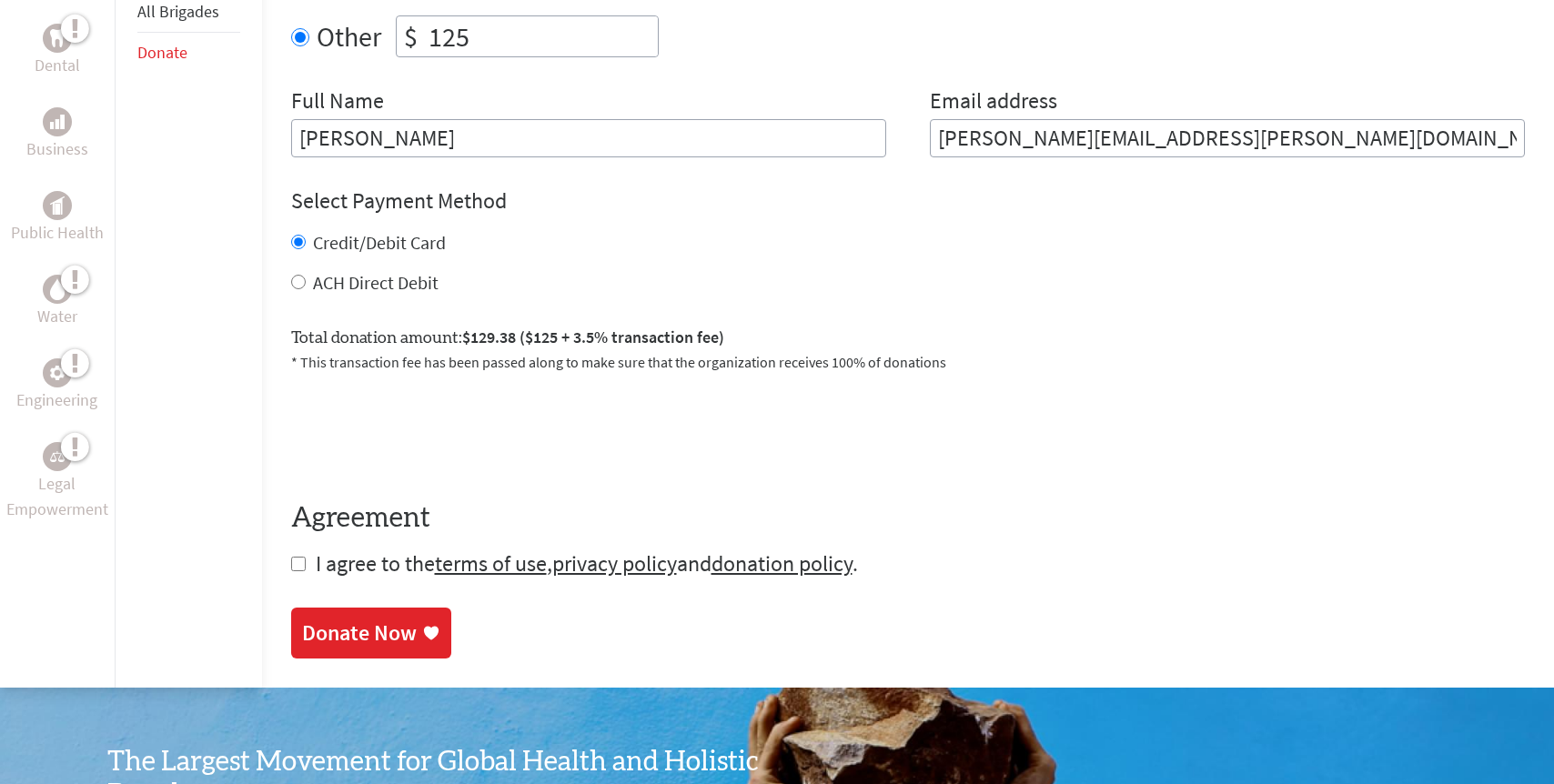
scroll to position [774, 0]
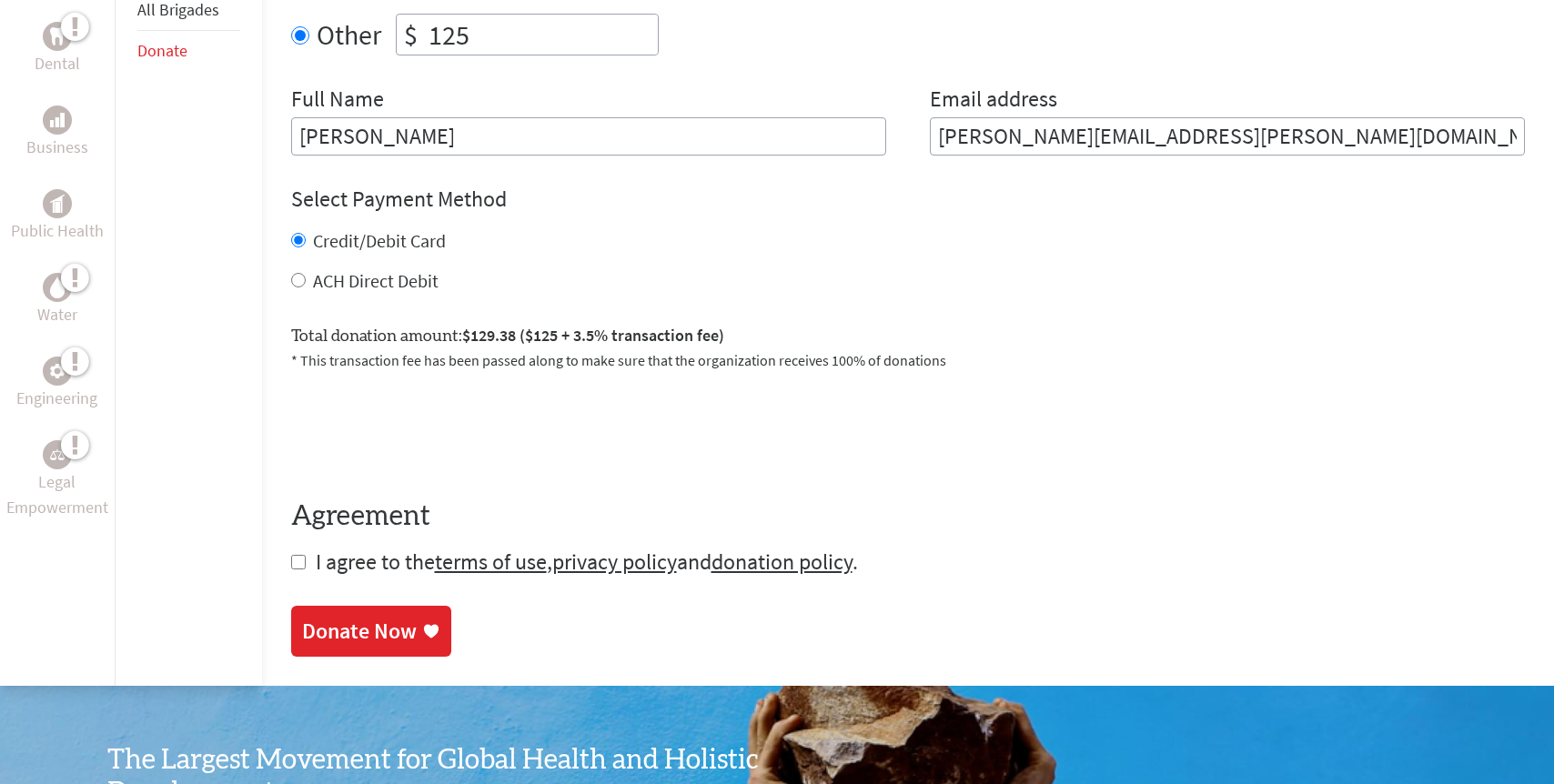
click at [303, 547] on form "Make a donation on behalf of a volunteer: Select a volunteer... Alexandra Yuan …" at bounding box center [909, 195] width 1235 height 763
click at [298, 555] on input "checkbox" at bounding box center [298, 562] width 15 height 15
checkbox input "true"
click at [365, 625] on div "Donate Now" at bounding box center [359, 633] width 115 height 29
